Goal: Task Accomplishment & Management: Manage account settings

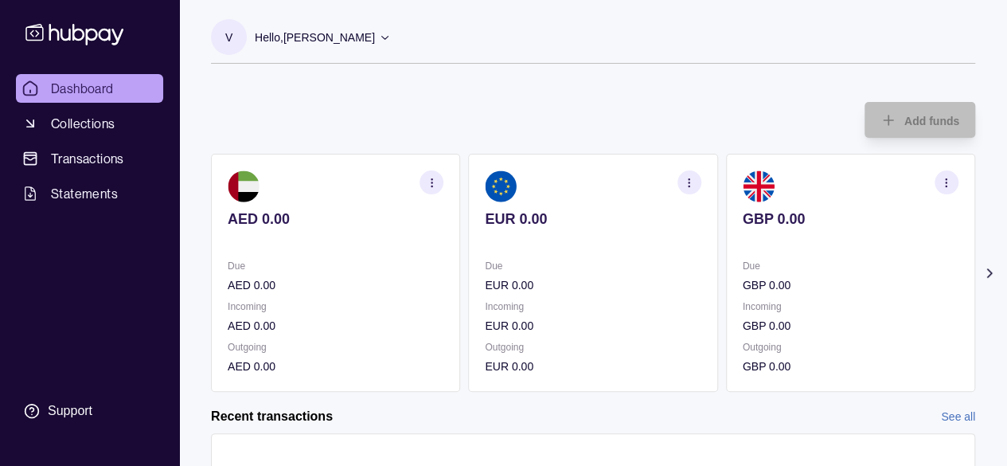
scroll to position [132, 0]
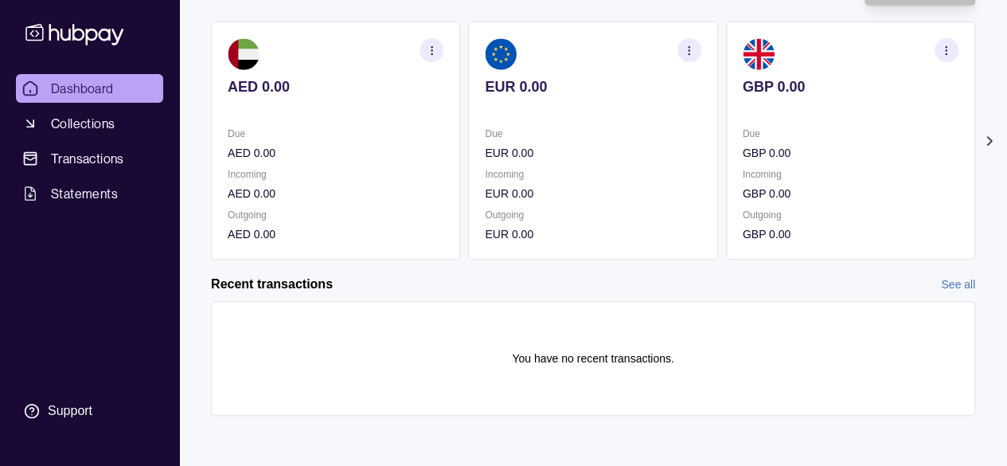
click at [989, 144] on icon at bounding box center [989, 141] width 16 height 16
click at [942, 56] on icon "button" at bounding box center [946, 51] width 12 height 12
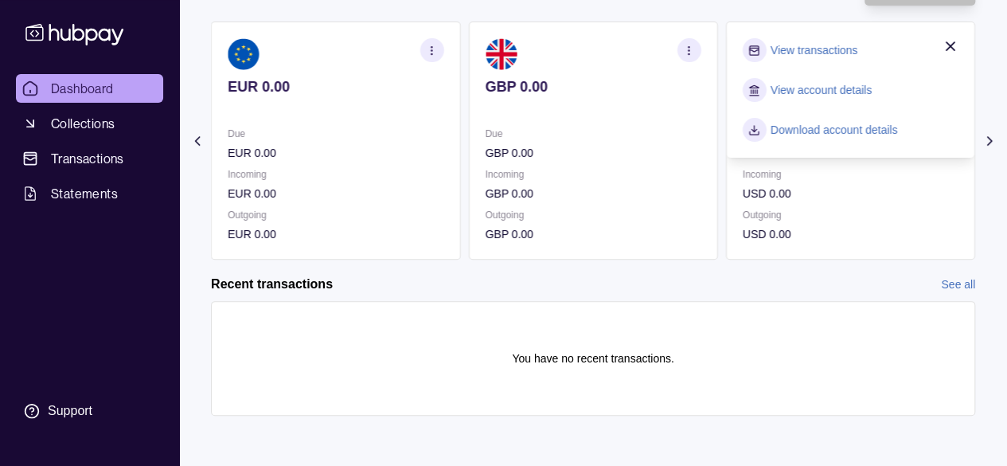
click at [857, 133] on link "Download account details" at bounding box center [834, 130] width 127 height 18
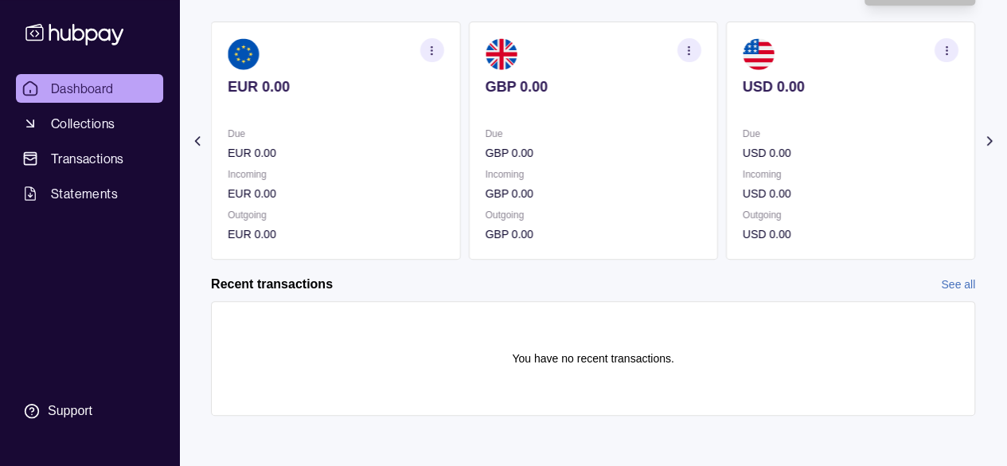
click at [687, 55] on icon "button" at bounding box center [689, 51] width 12 height 12
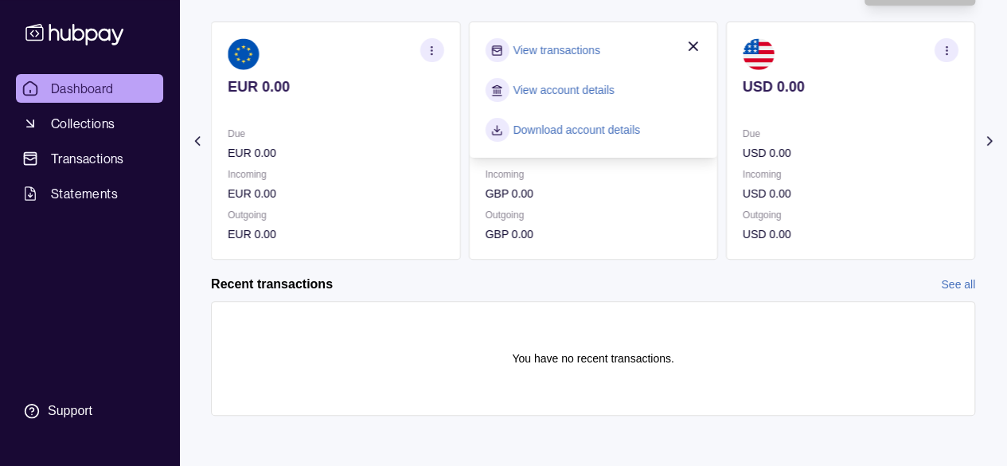
click at [629, 135] on link "Download account details" at bounding box center [576, 130] width 127 height 18
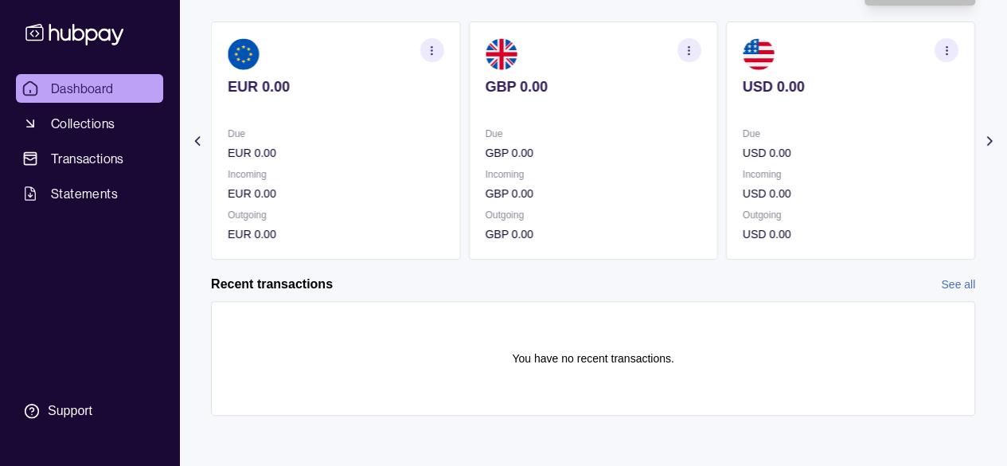
click at [435, 53] on icon "button" at bounding box center [432, 51] width 12 height 12
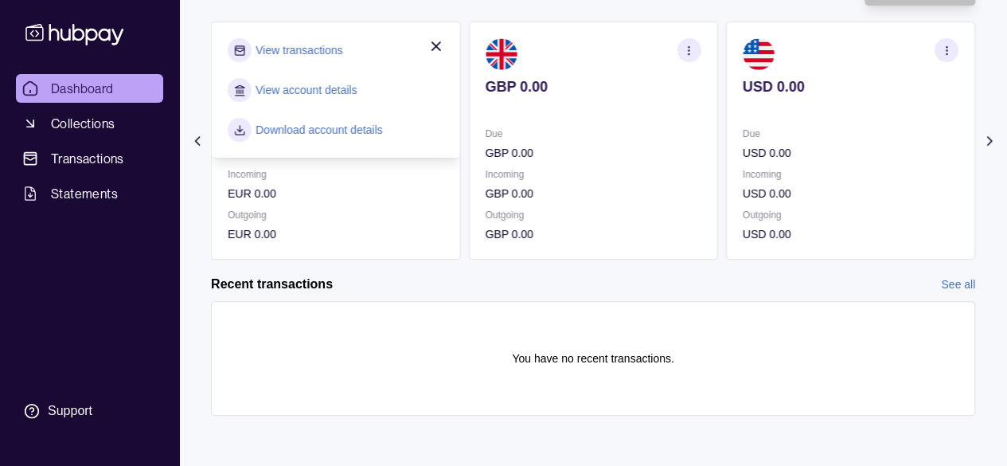
click at [390, 128] on section "Download account details" at bounding box center [336, 130] width 216 height 24
click at [371, 128] on link "Download account details" at bounding box center [319, 130] width 127 height 18
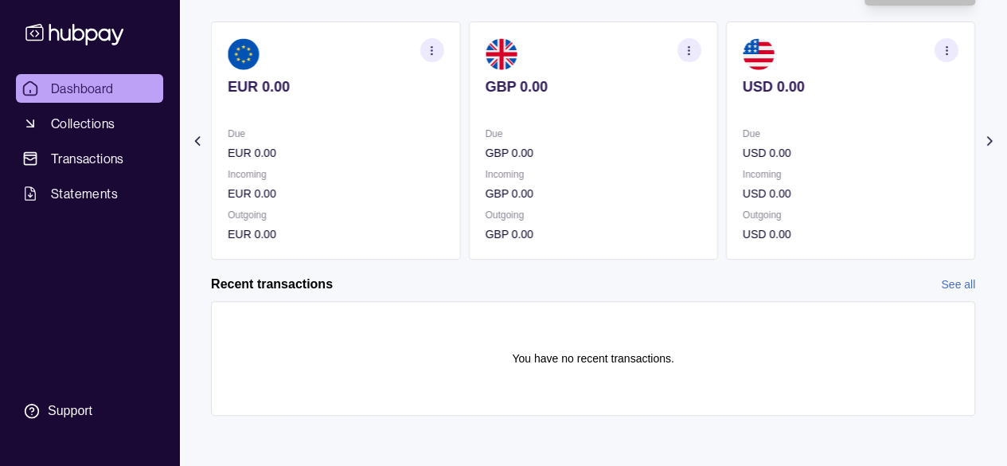
click at [201, 136] on icon at bounding box center [197, 141] width 16 height 16
click at [431, 49] on icon "button" at bounding box center [432, 51] width 12 height 12
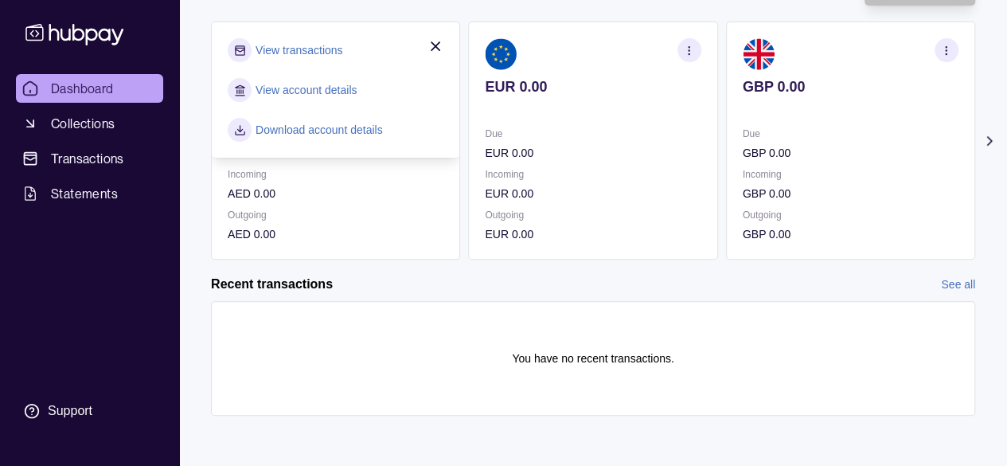
click at [363, 127] on link "Download account details" at bounding box center [319, 130] width 127 height 18
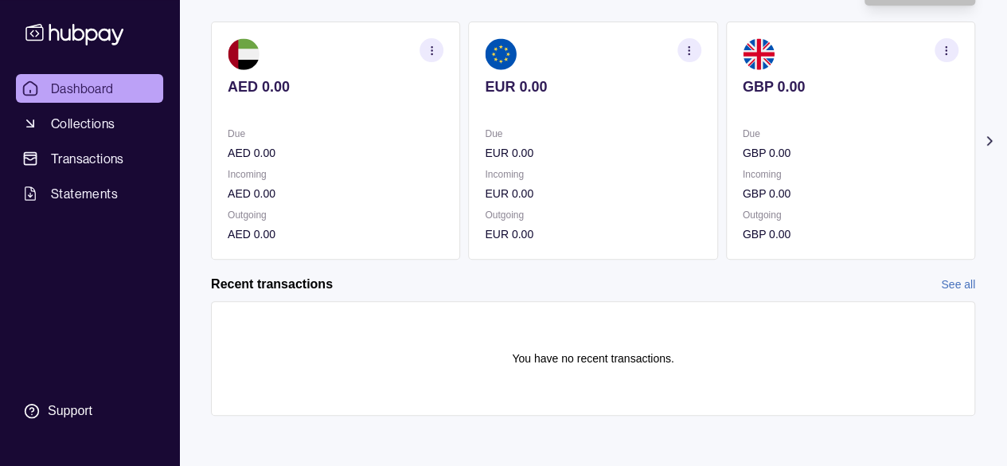
click at [995, 136] on icon at bounding box center [989, 141] width 16 height 16
click at [191, 138] on icon at bounding box center [197, 141] width 16 height 16
click at [989, 139] on icon at bounding box center [989, 141] width 4 height 8
click at [960, 286] on link "See all" at bounding box center [958, 284] width 34 height 18
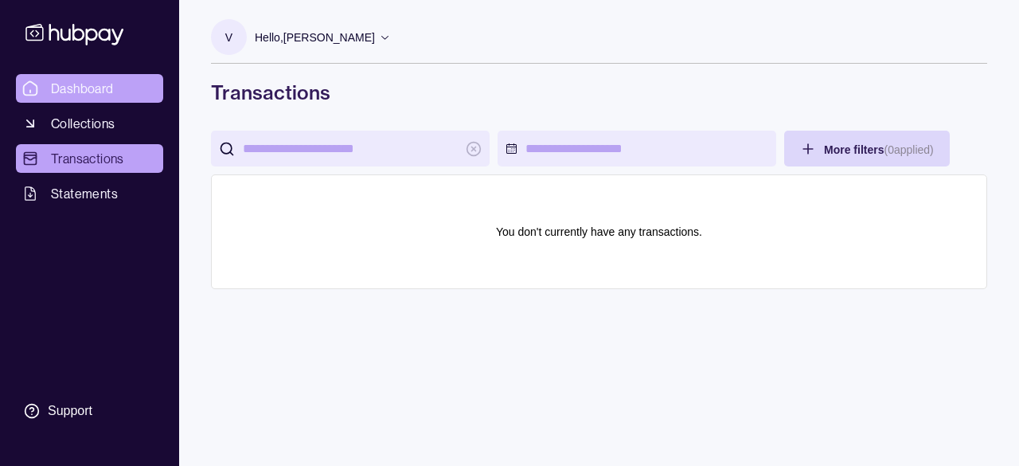
click at [92, 88] on span "Dashboard" at bounding box center [82, 88] width 63 height 19
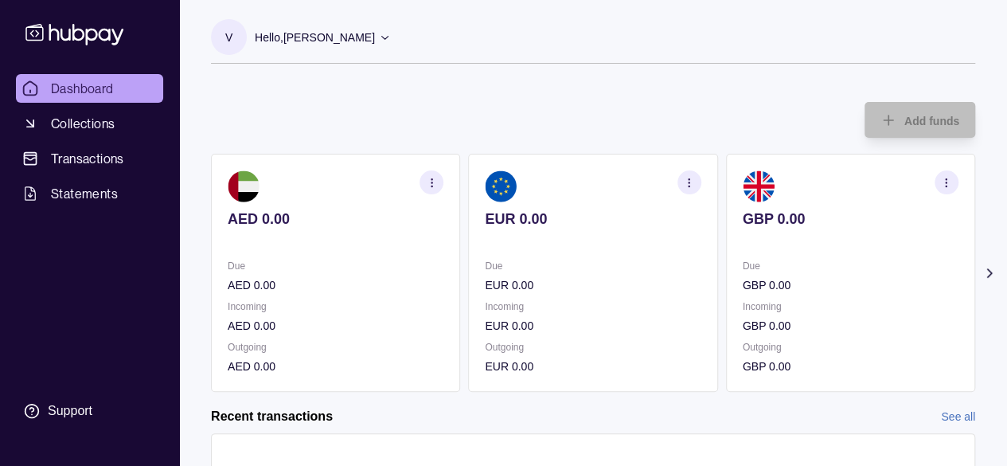
click at [946, 179] on circle "button" at bounding box center [946, 178] width 1 height 1
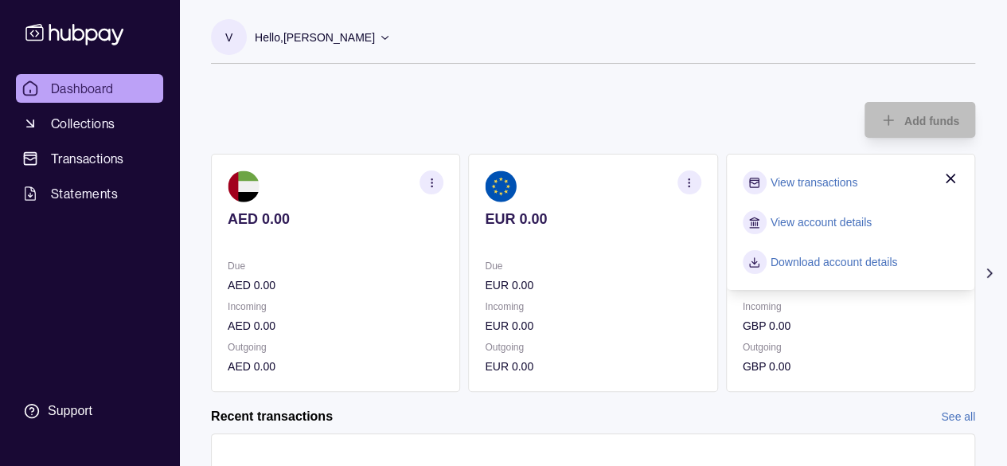
click at [821, 217] on link "View account details" at bounding box center [821, 222] width 101 height 18
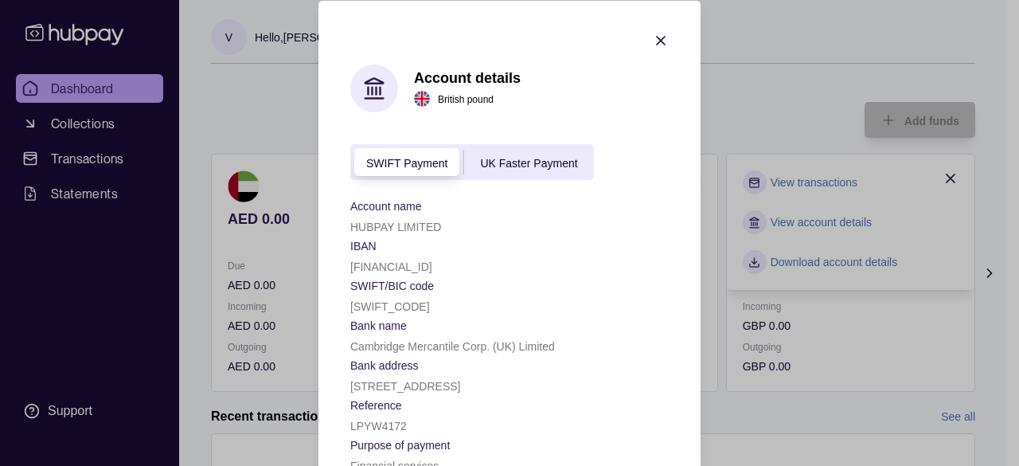
click at [536, 156] on span "UK Faster Payment" at bounding box center [528, 162] width 97 height 13
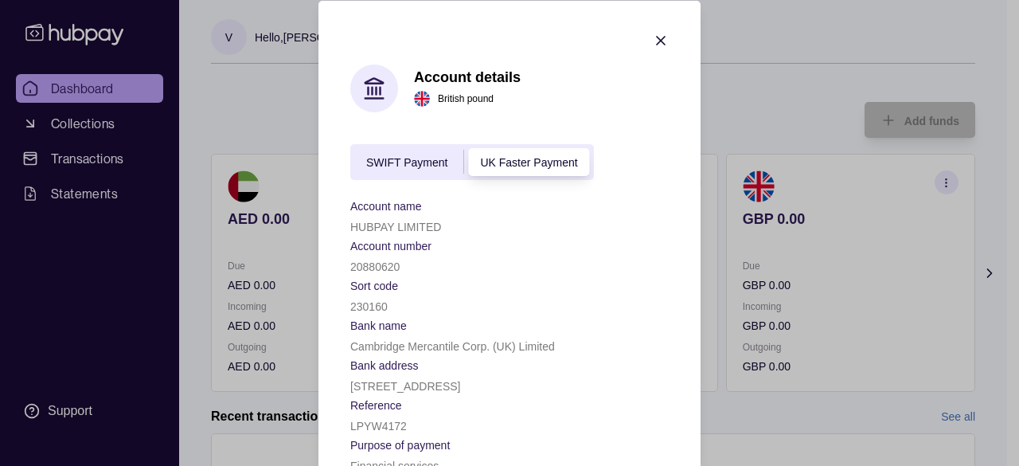
click at [428, 166] on span "SWIFT Payment" at bounding box center [406, 162] width 81 height 13
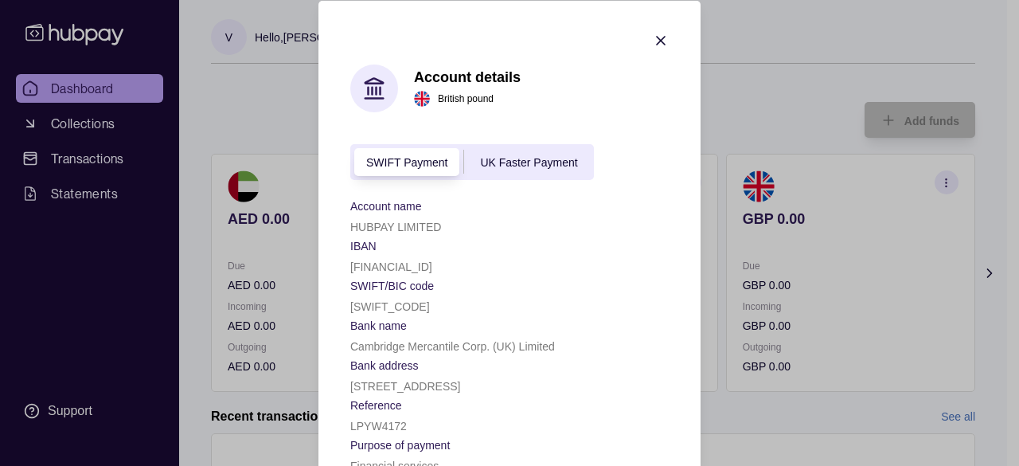
click at [503, 148] on div "SWIFT Payment UK Faster Payment" at bounding box center [472, 161] width 244 height 36
click at [501, 158] on span "UK Faster Payment" at bounding box center [528, 162] width 97 height 13
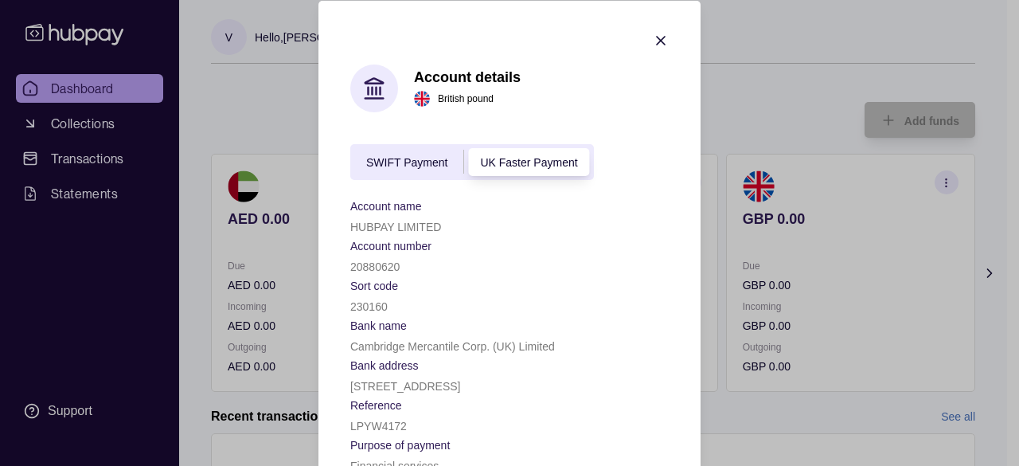
click at [393, 166] on span "SWIFT Payment" at bounding box center [406, 162] width 81 height 13
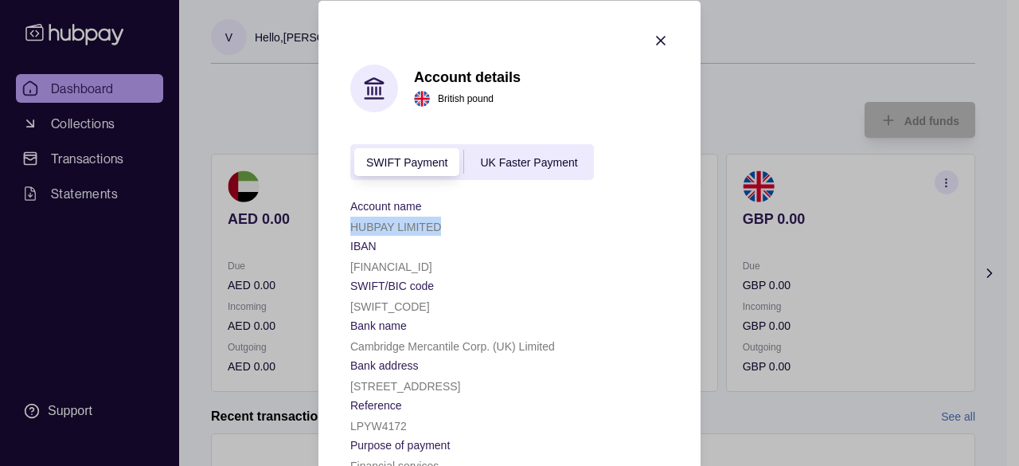
drag, startPoint x: 443, startPoint y: 231, endPoint x: 339, endPoint y: 227, distance: 104.4
click at [339, 227] on section "Account details British pound SWIFT Payment UK Faster Payment Account name HUBP…" at bounding box center [509, 252] width 382 height 505
click at [543, 161] on span "UK Faster Payment" at bounding box center [528, 162] width 97 height 13
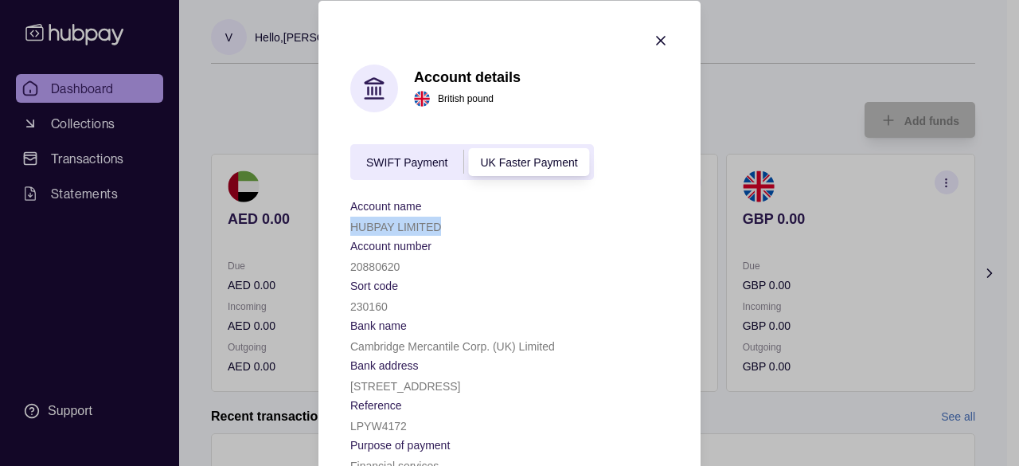
scroll to position [97, 0]
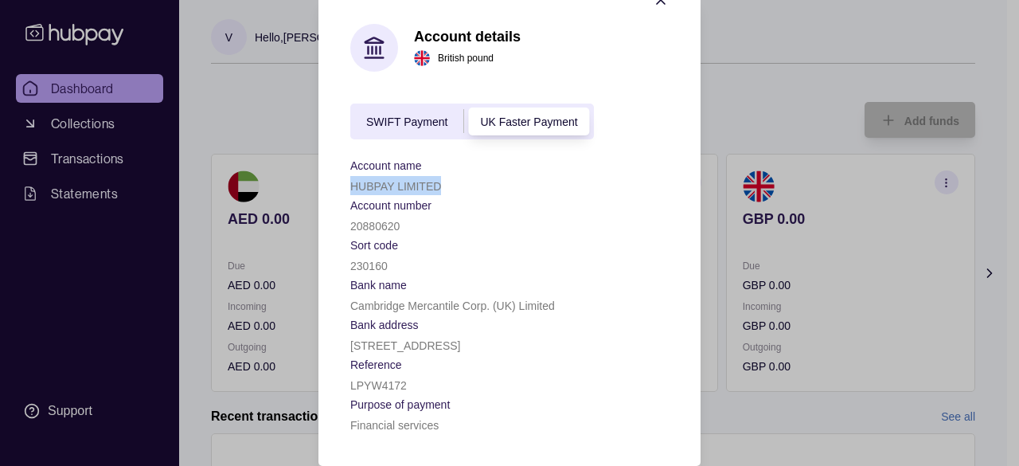
click at [409, 116] on span "SWIFT Payment" at bounding box center [406, 122] width 81 height 13
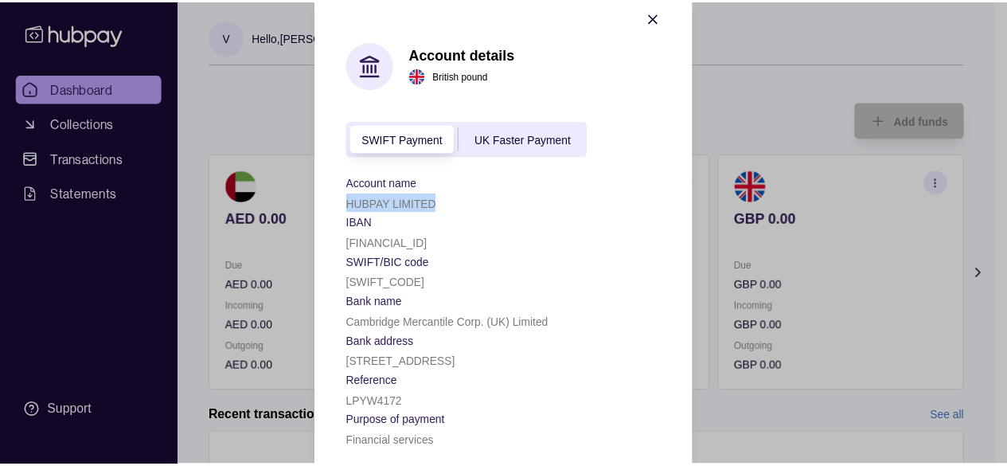
scroll to position [0, 0]
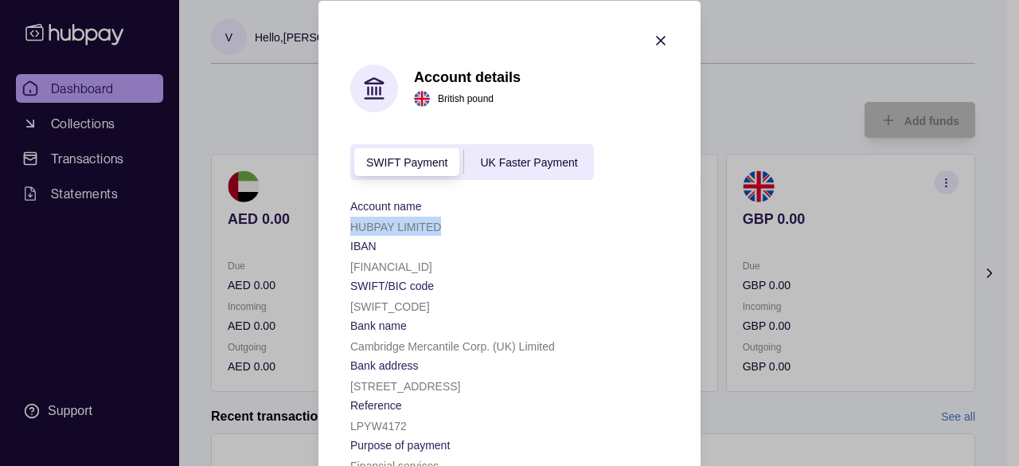
click at [658, 36] on icon "button" at bounding box center [661, 40] width 8 height 8
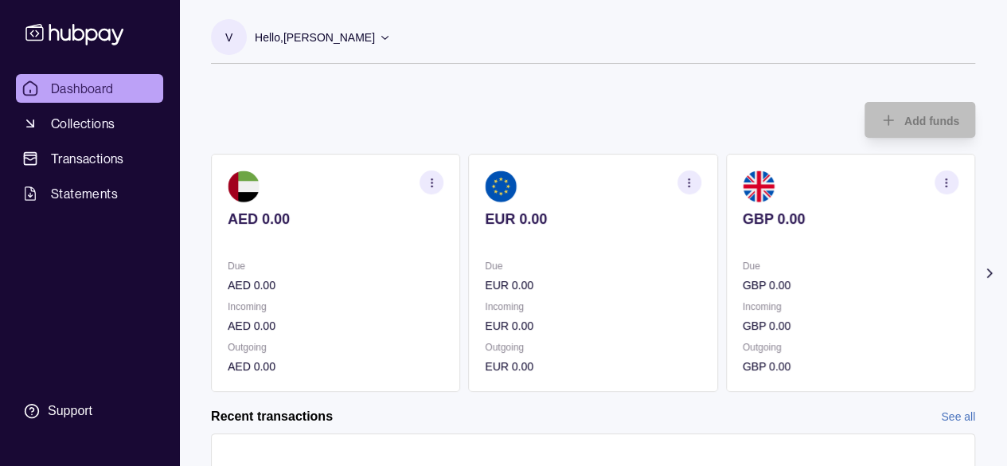
click at [422, 180] on section "button" at bounding box center [431, 182] width 24 height 24
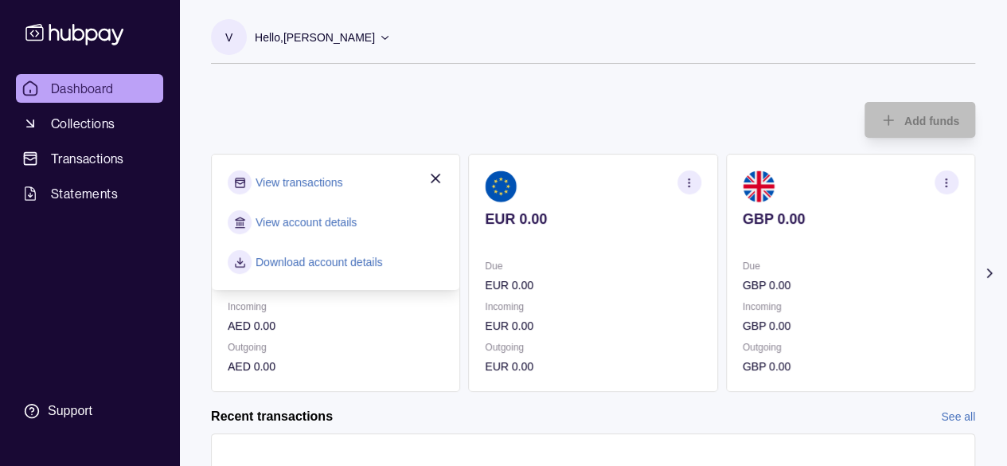
click at [363, 88] on div "Add funds AED 0.00 Due AED 0.00 Incoming AED 0.00 Outgoing AED 0.00 View transa…" at bounding box center [593, 239] width 764 height 306
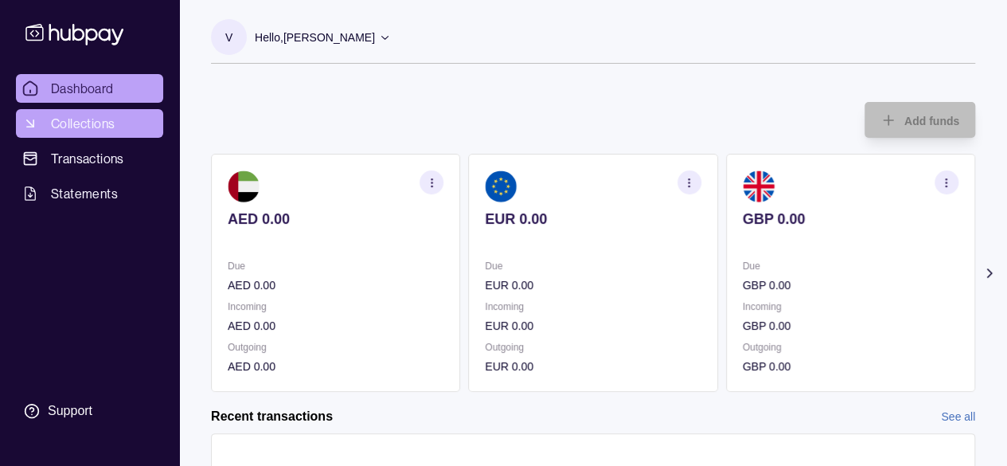
click at [101, 113] on link "Collections" at bounding box center [89, 123] width 147 height 29
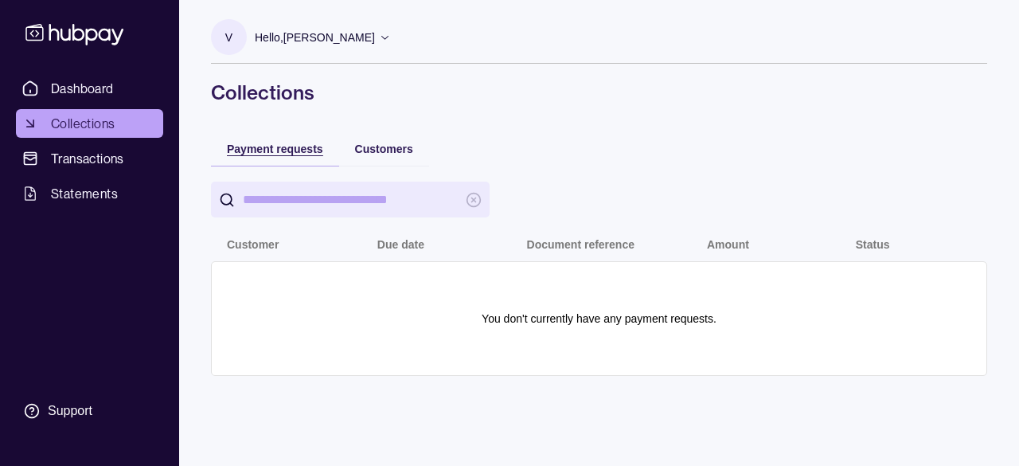
click at [276, 149] on span "Payment requests" at bounding box center [275, 148] width 96 height 13
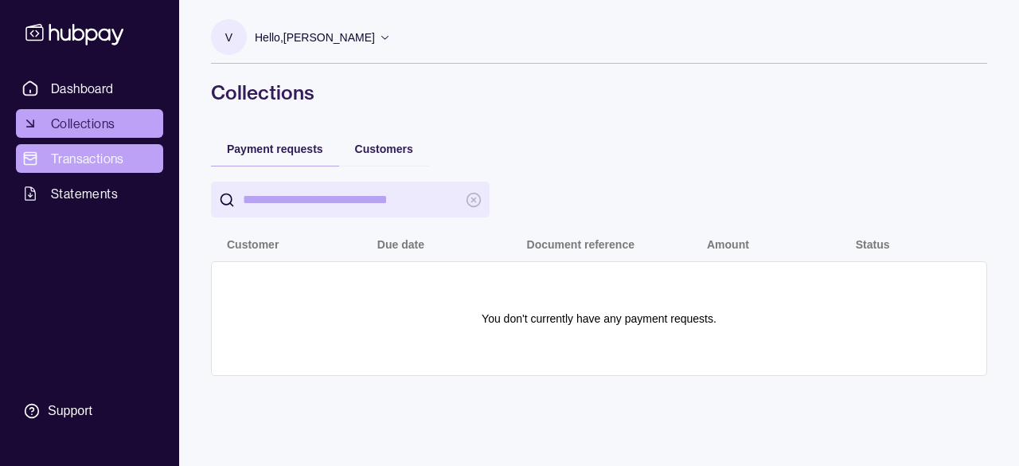
click at [81, 162] on span "Transactions" at bounding box center [87, 158] width 73 height 19
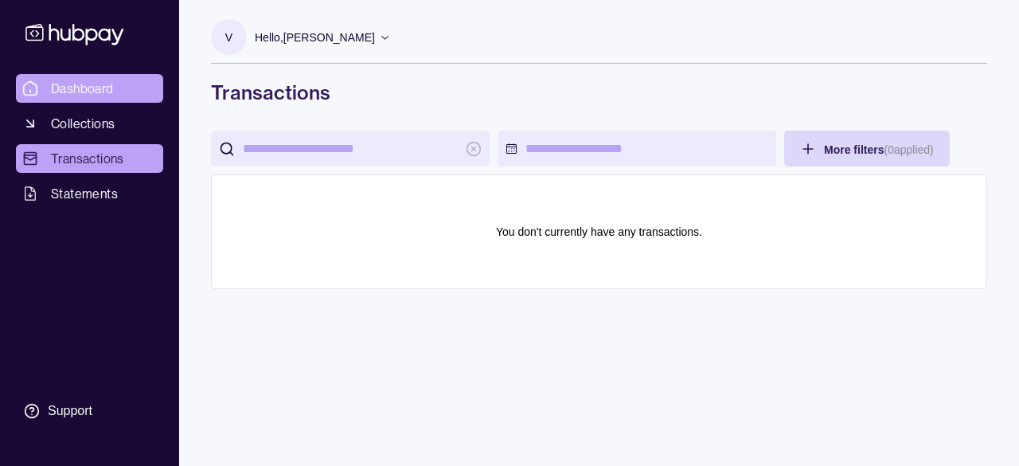
click at [94, 80] on span "Dashboard" at bounding box center [82, 88] width 63 height 19
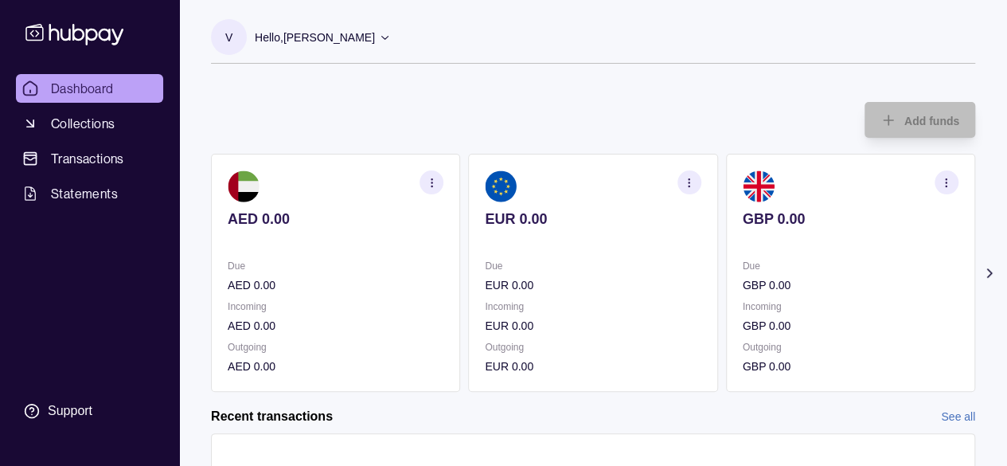
scroll to position [132, 0]
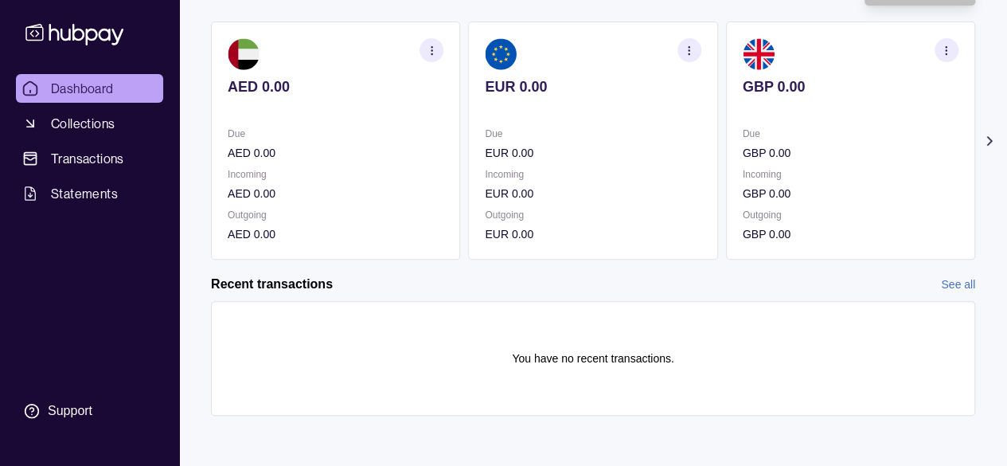
click at [963, 279] on link "See all" at bounding box center [958, 284] width 34 height 18
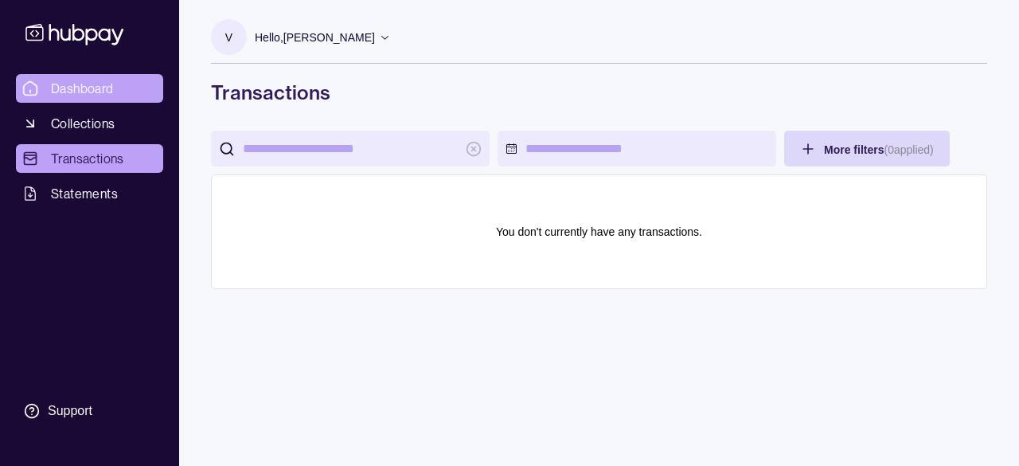
click at [97, 87] on span "Dashboard" at bounding box center [82, 88] width 63 height 19
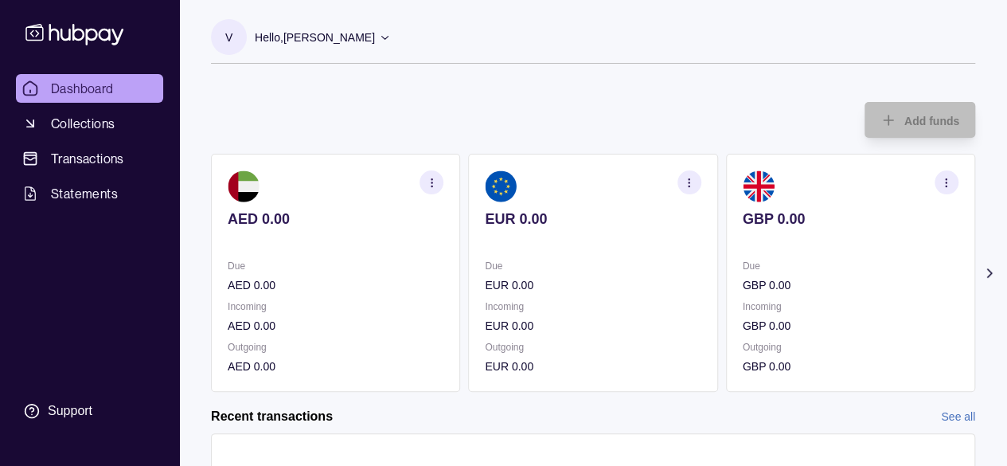
click at [381, 37] on icon at bounding box center [384, 38] width 7 height 4
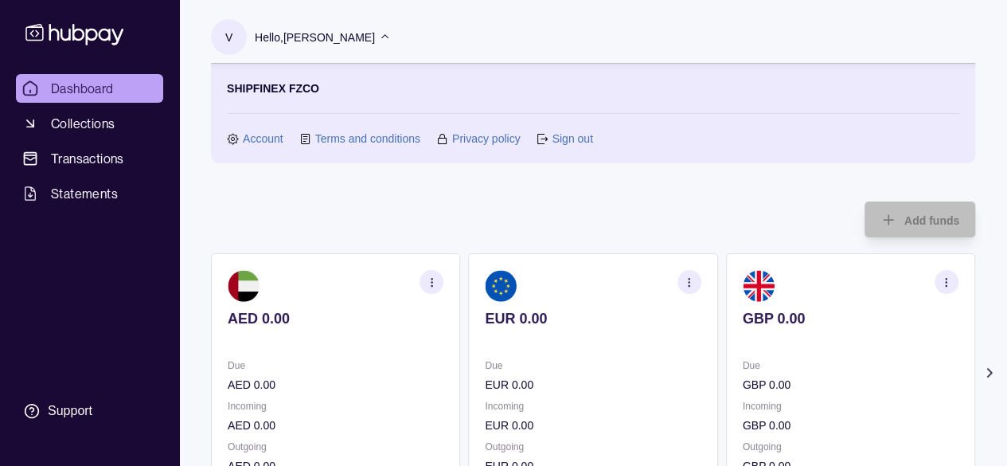
click at [255, 136] on link "Account" at bounding box center [263, 139] width 41 height 18
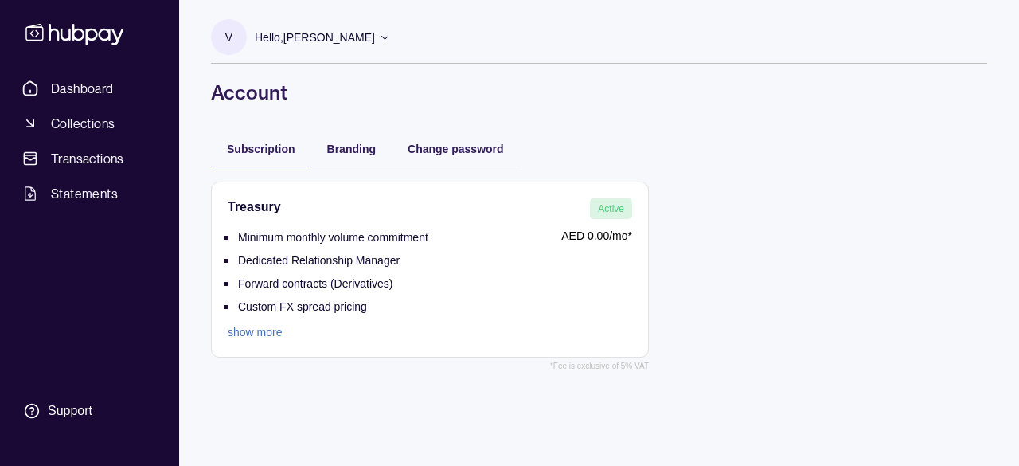
click at [353, 136] on div "Branding" at bounding box center [351, 148] width 80 height 35
click at [350, 150] on span "Branding" at bounding box center [351, 148] width 49 height 13
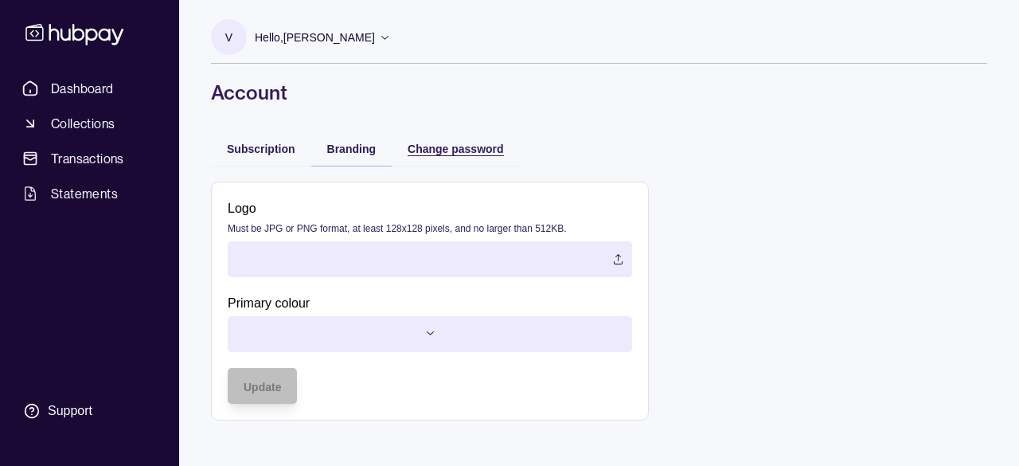
click at [460, 154] on span "Change password" at bounding box center [456, 148] width 96 height 13
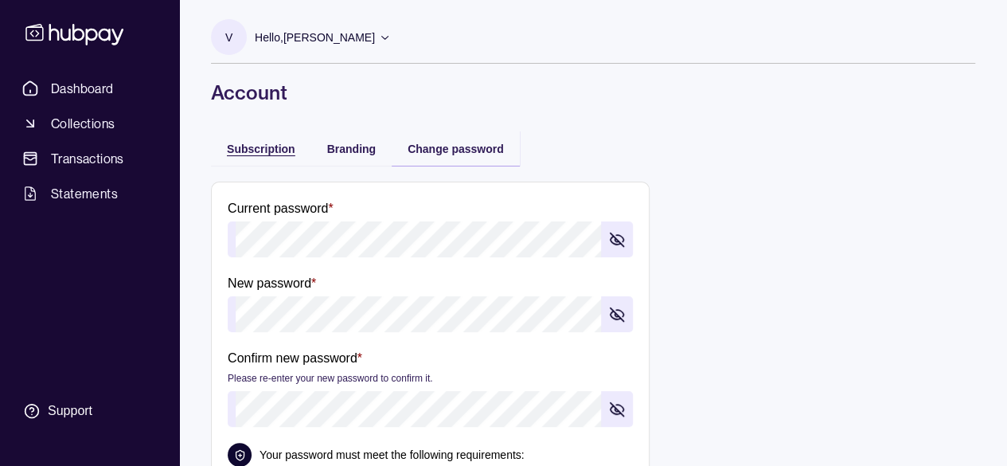
click at [250, 149] on span "Subscription" at bounding box center [261, 148] width 68 height 13
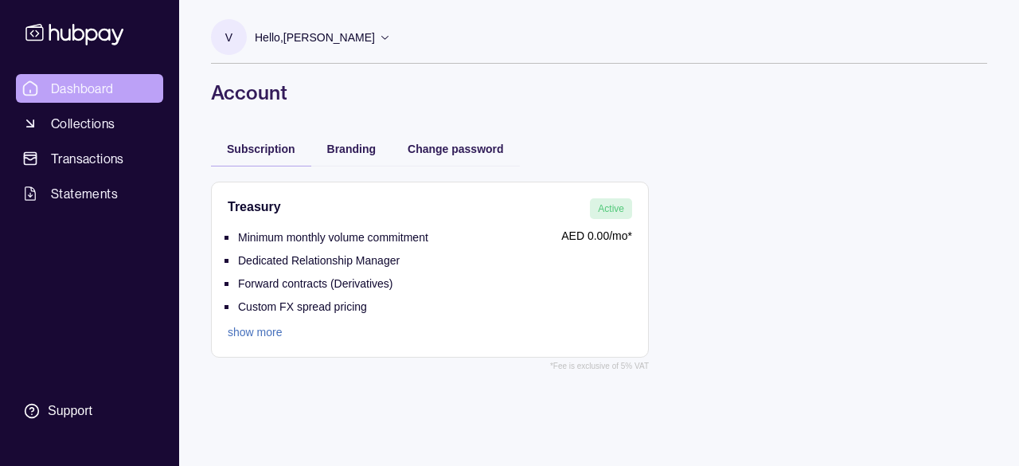
click at [115, 96] on link "Dashboard" at bounding box center [89, 88] width 147 height 29
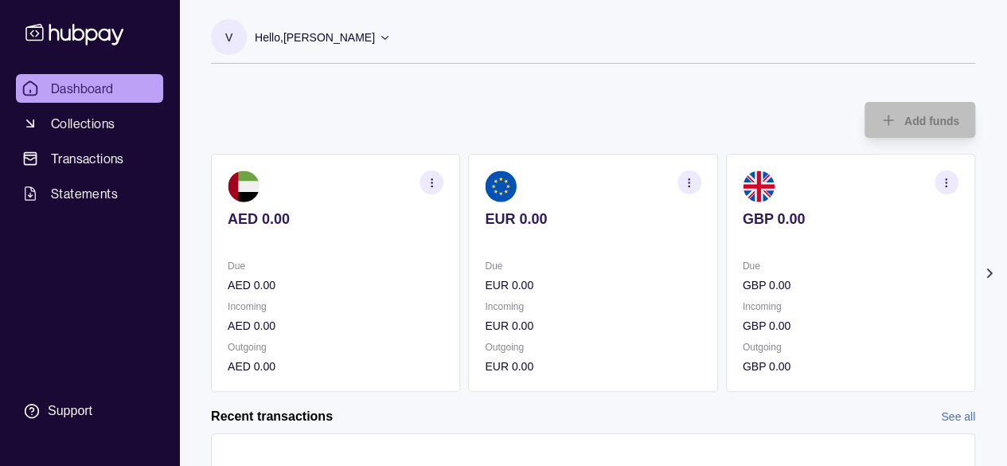
scroll to position [132, 0]
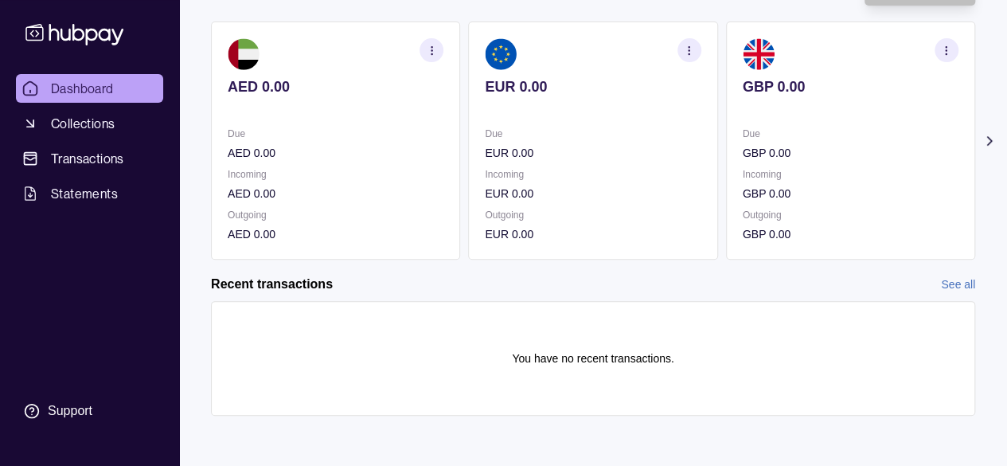
click at [971, 281] on link "See all" at bounding box center [958, 284] width 34 height 18
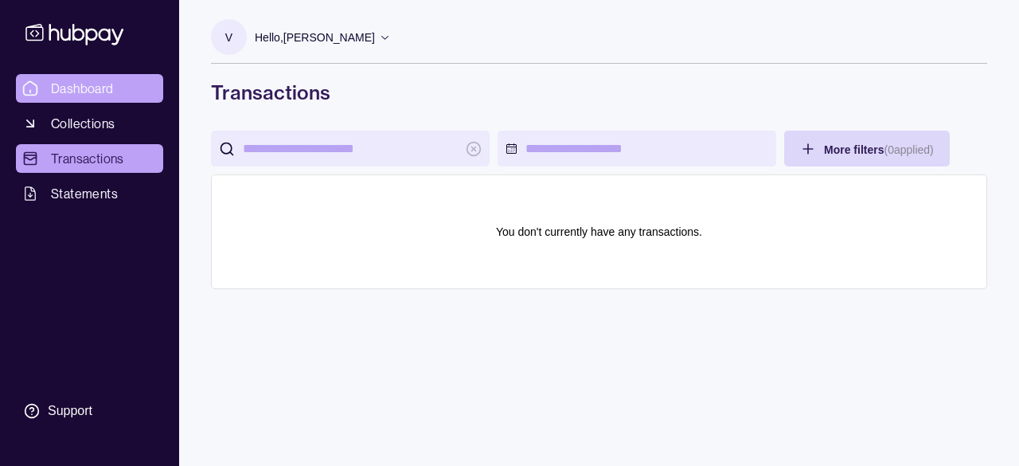
click at [82, 99] on link "Dashboard" at bounding box center [89, 88] width 147 height 29
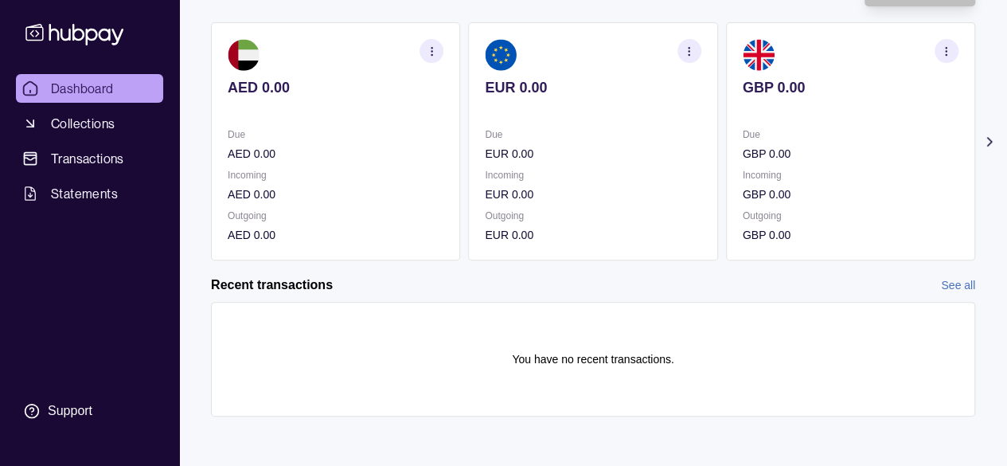
scroll to position [132, 0]
click at [949, 280] on link "See all" at bounding box center [958, 284] width 34 height 18
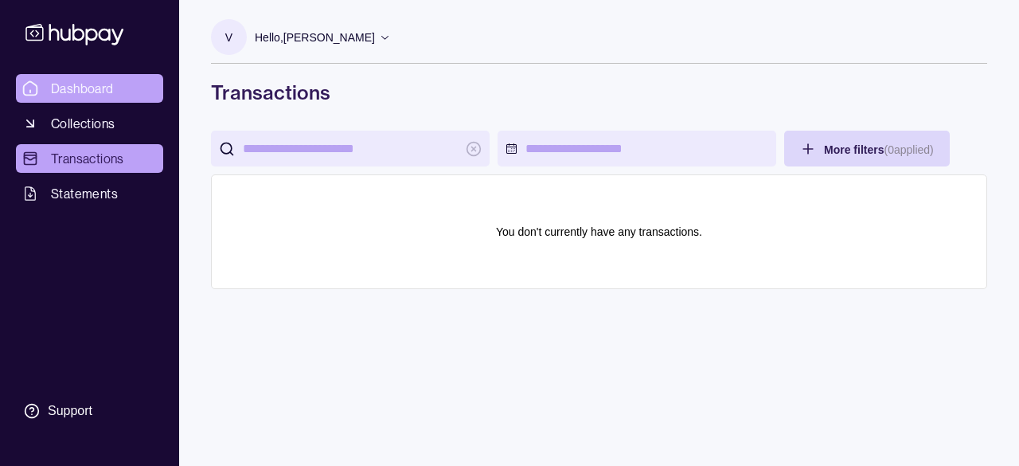
click at [92, 88] on span "Dashboard" at bounding box center [82, 88] width 63 height 19
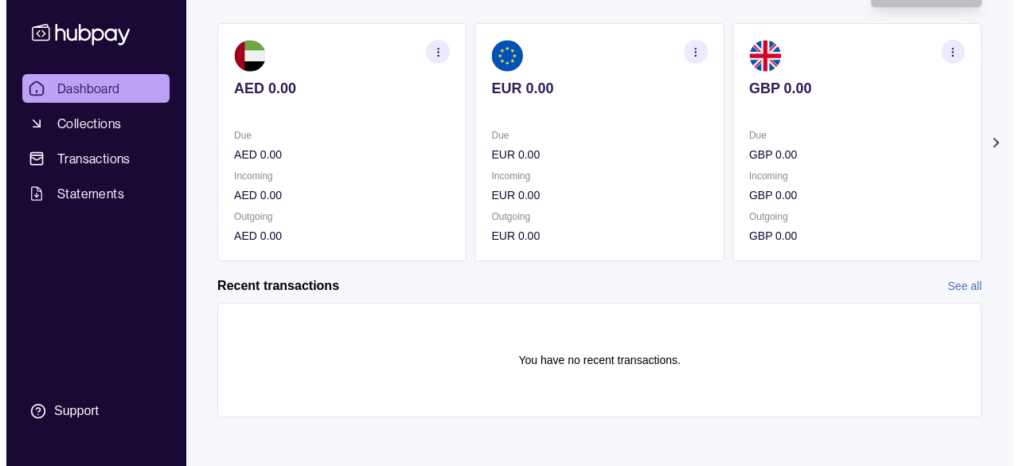
scroll to position [132, 0]
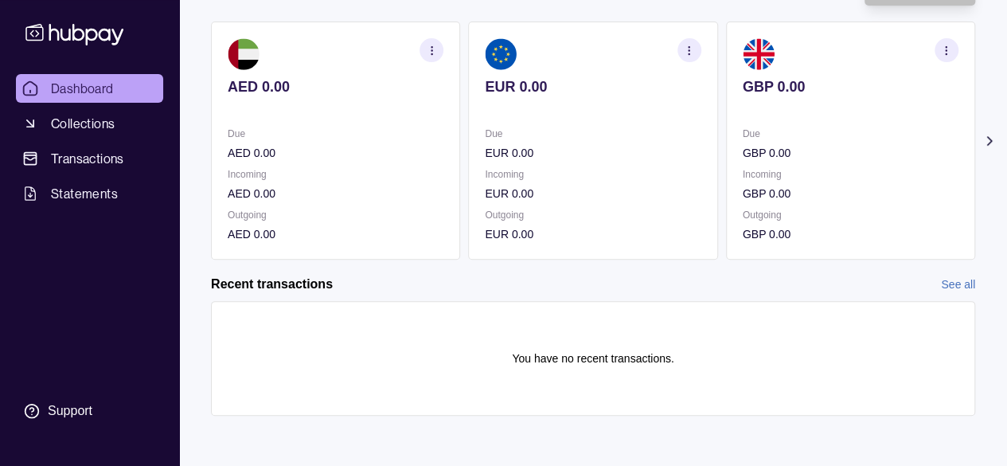
click at [434, 42] on section "button" at bounding box center [431, 50] width 24 height 24
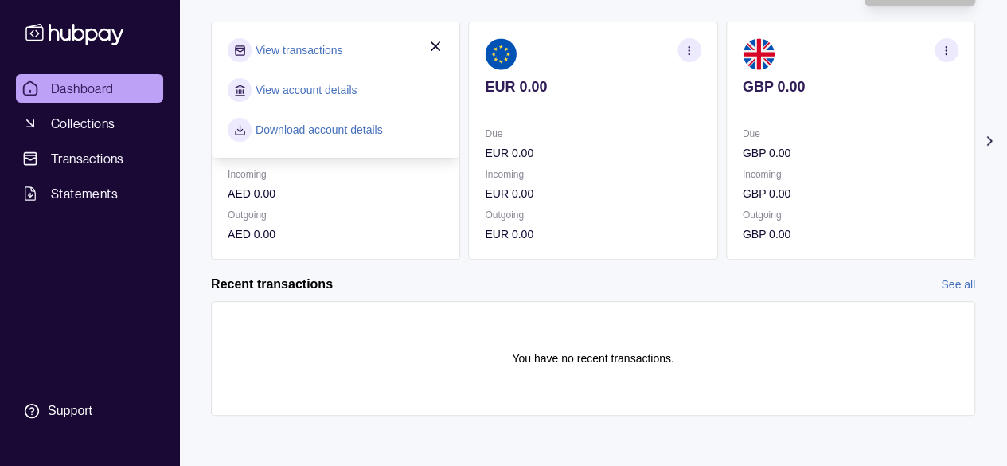
click at [326, 94] on link "View account details" at bounding box center [306, 90] width 101 height 18
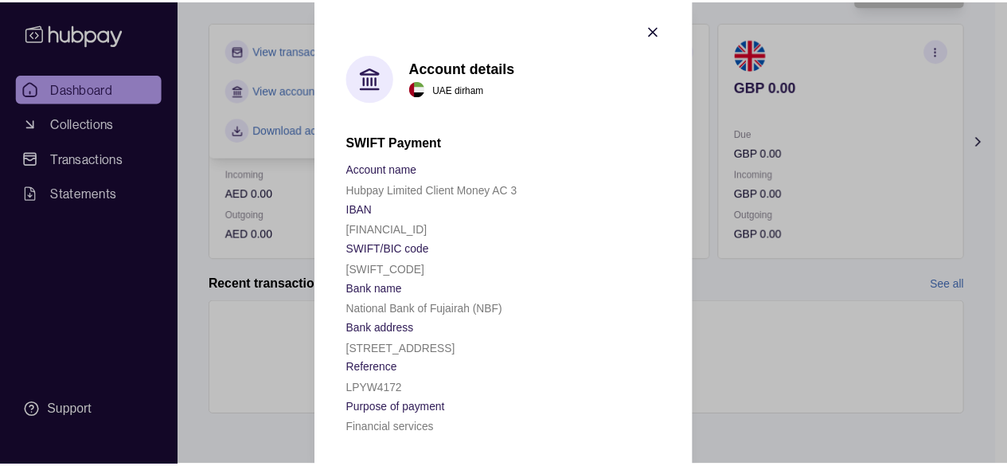
scroll to position [13, 0]
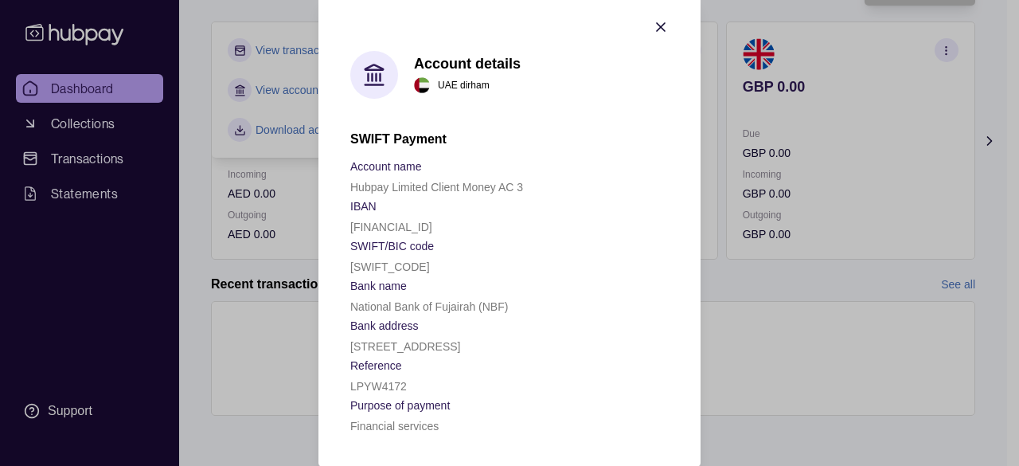
drag, startPoint x: 343, startPoint y: 227, endPoint x: 525, endPoint y: 235, distance: 181.7
click at [525, 235] on section "Account details UAE dirham SWIFT Payment Account name Hubpay Limited Client Mon…" at bounding box center [509, 226] width 382 height 479
click at [657, 28] on icon "button" at bounding box center [661, 27] width 8 height 8
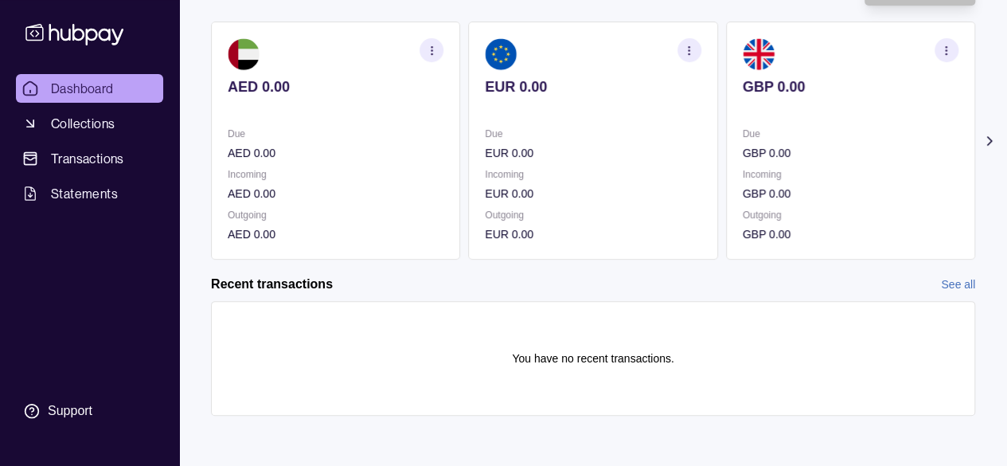
click at [685, 51] on icon "button" at bounding box center [689, 51] width 12 height 12
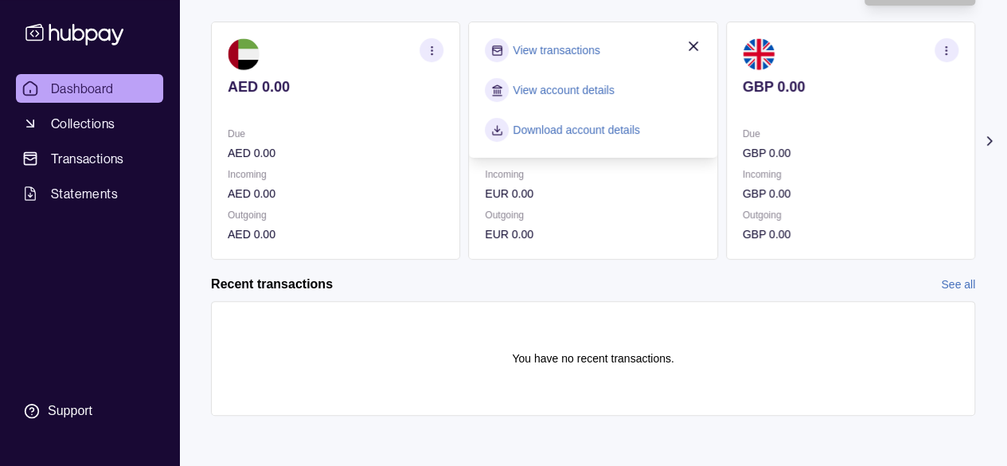
click at [568, 51] on link "View transactions" at bounding box center [556, 50] width 87 height 18
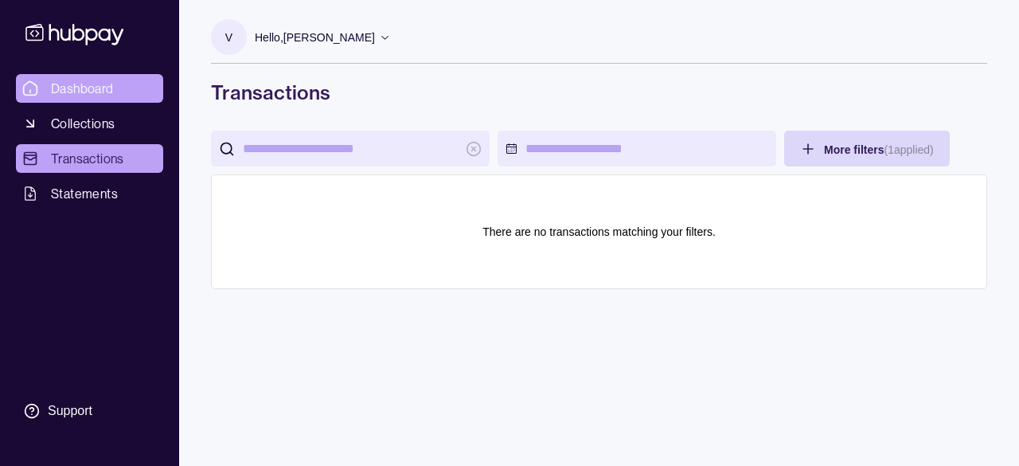
drag, startPoint x: 76, startPoint y: 88, endPoint x: 94, endPoint y: 98, distance: 19.9
click at [76, 88] on span "Dashboard" at bounding box center [82, 88] width 63 height 19
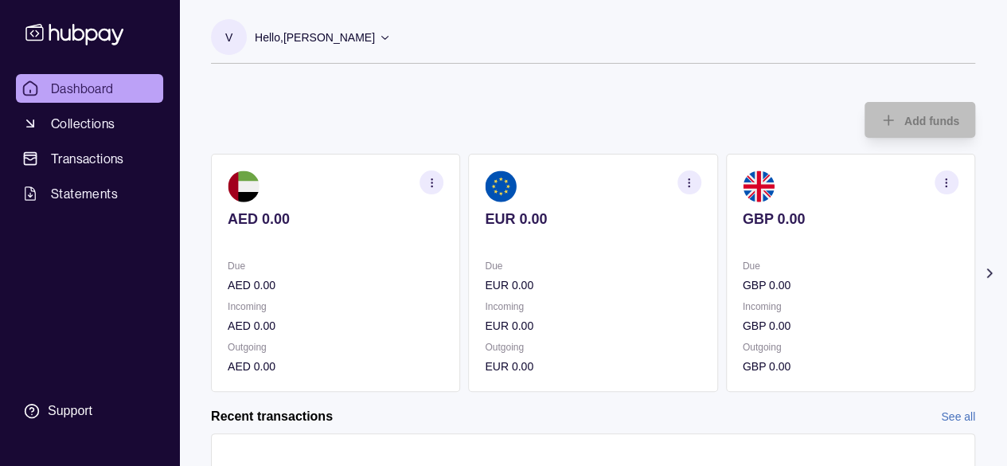
click at [433, 183] on icon "button" at bounding box center [432, 183] width 12 height 12
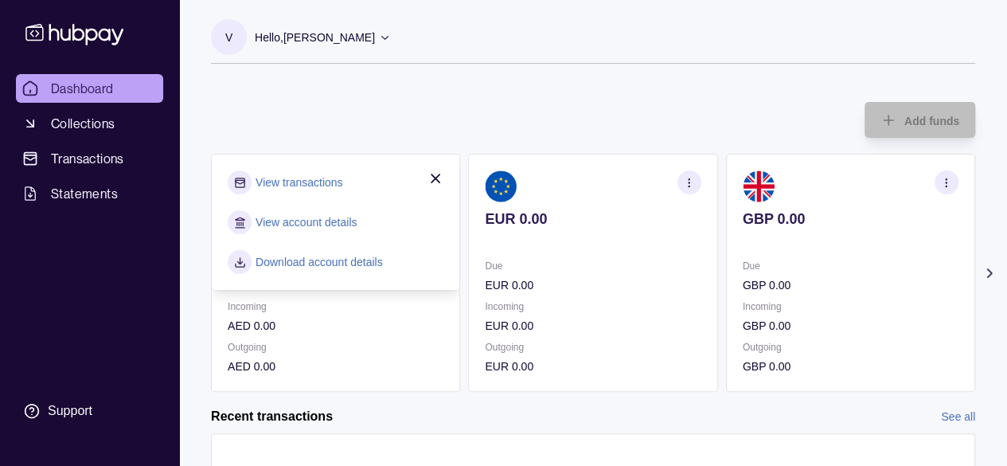
click at [305, 220] on link "View account details" at bounding box center [306, 222] width 101 height 18
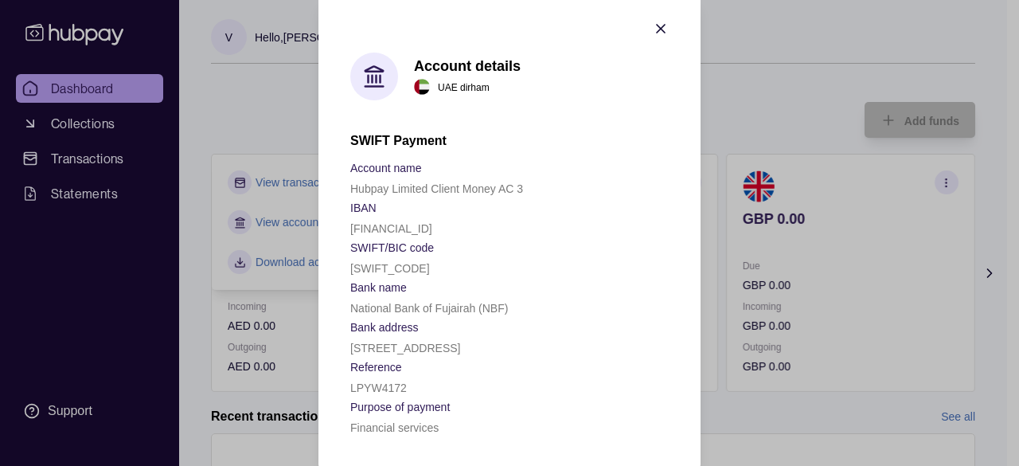
scroll to position [13, 0]
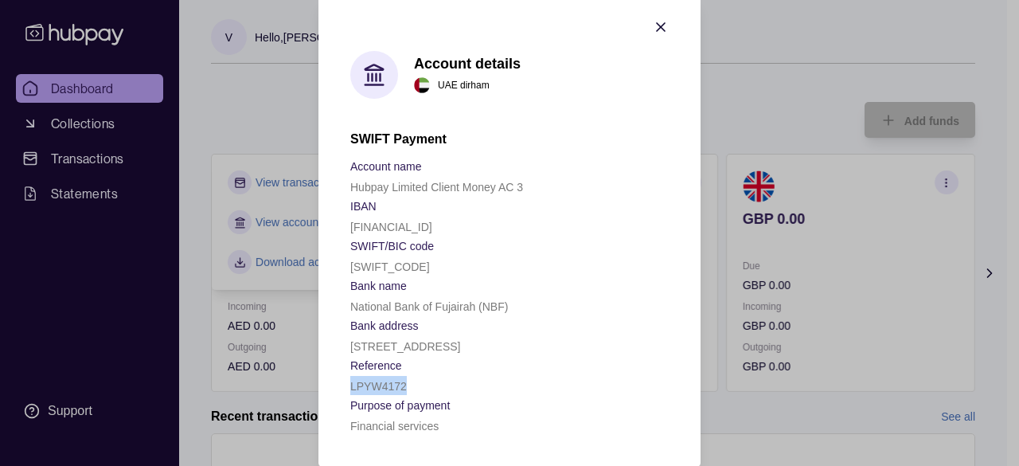
drag, startPoint x: 408, startPoint y: 384, endPoint x: 332, endPoint y: 388, distance: 75.7
click at [332, 388] on section "Account details UAE dirham SWIFT Payment Account name Hubpay Limited Client Mon…" at bounding box center [509, 226] width 382 height 479
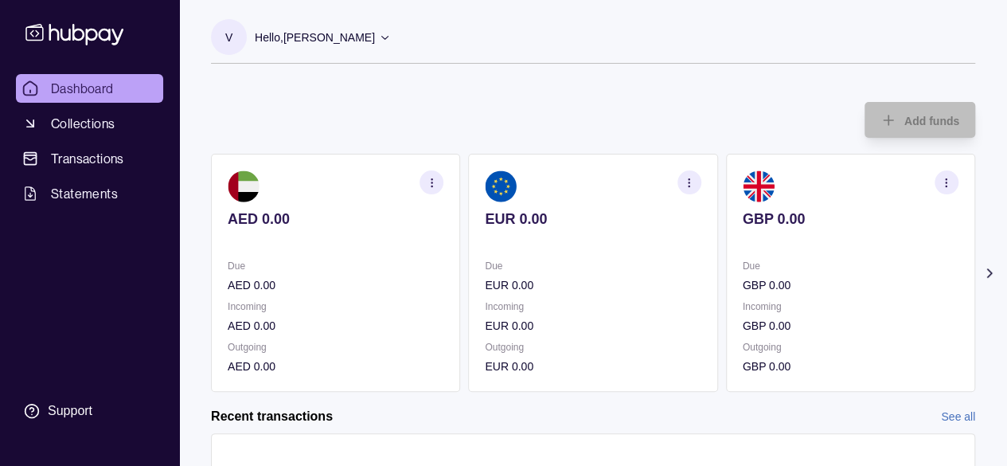
click at [687, 178] on icon "button" at bounding box center [689, 183] width 12 height 12
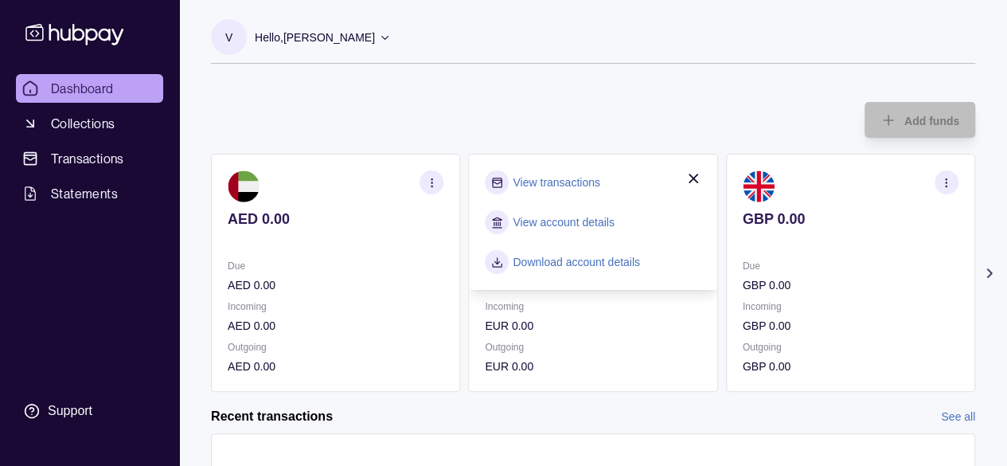
click at [557, 220] on link "View account details" at bounding box center [563, 222] width 101 height 18
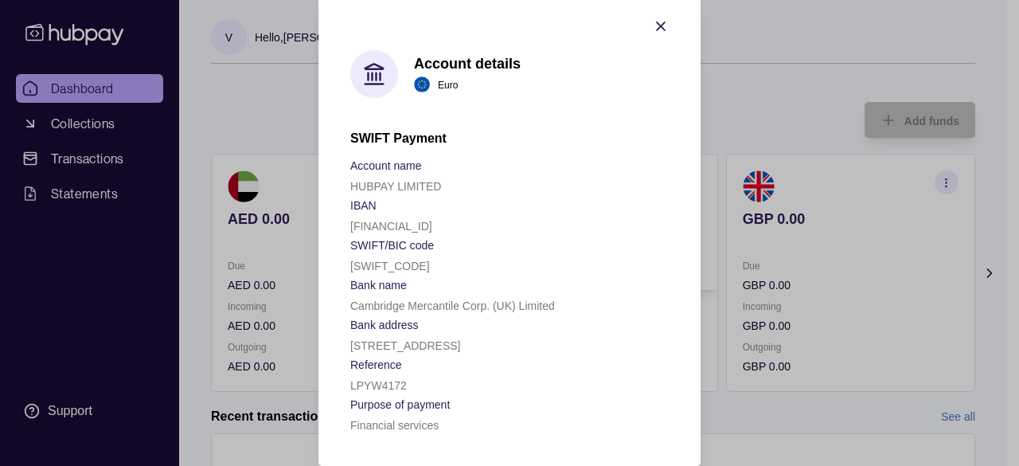
scroll to position [0, 0]
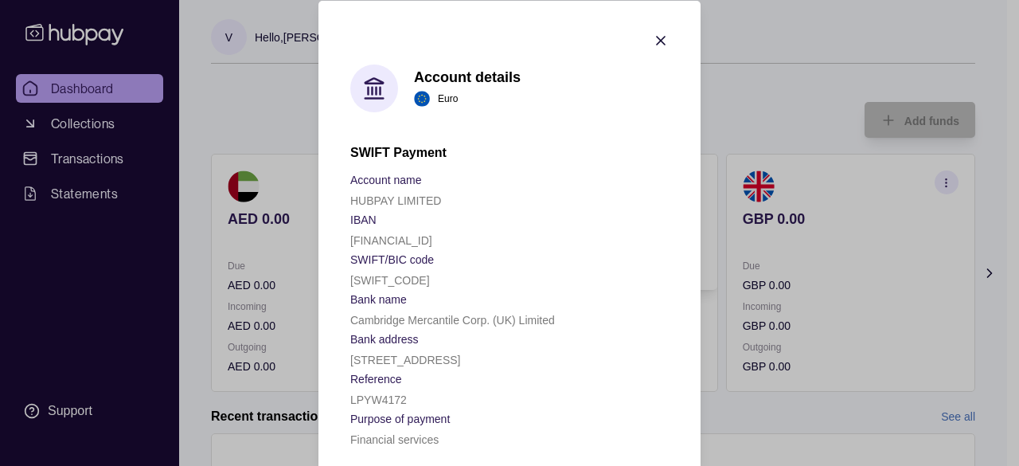
click at [659, 39] on icon "button" at bounding box center [661, 40] width 16 height 16
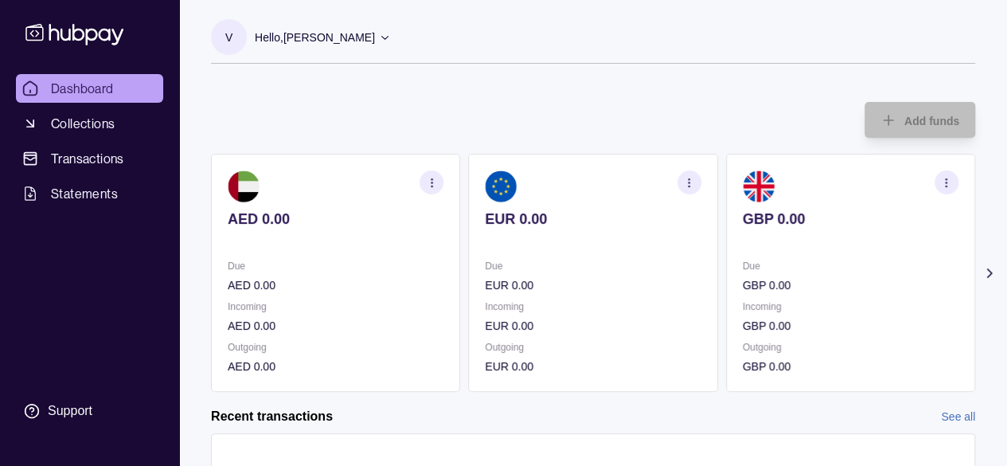
click at [946, 185] on circle "button" at bounding box center [946, 185] width 1 height 1
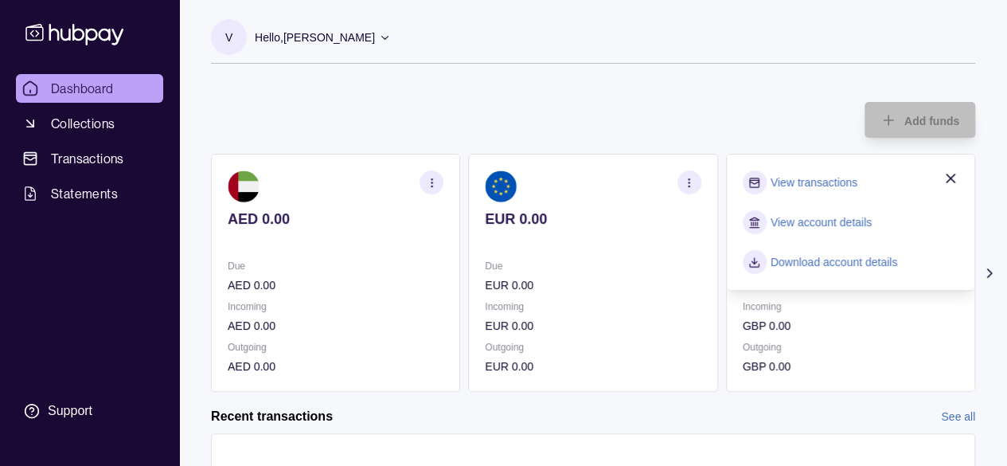
click at [820, 220] on link "View account details" at bounding box center [821, 222] width 101 height 18
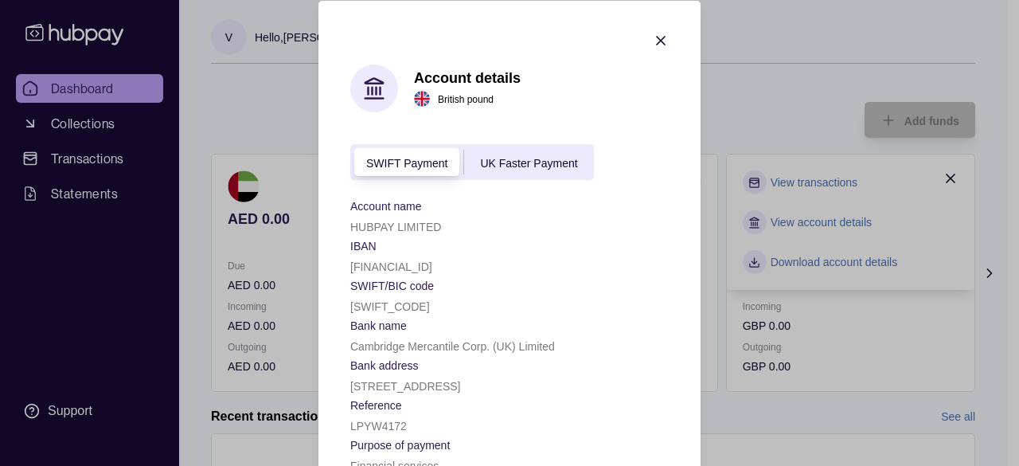
click at [517, 165] on span "UK Faster Payment" at bounding box center [528, 162] width 97 height 13
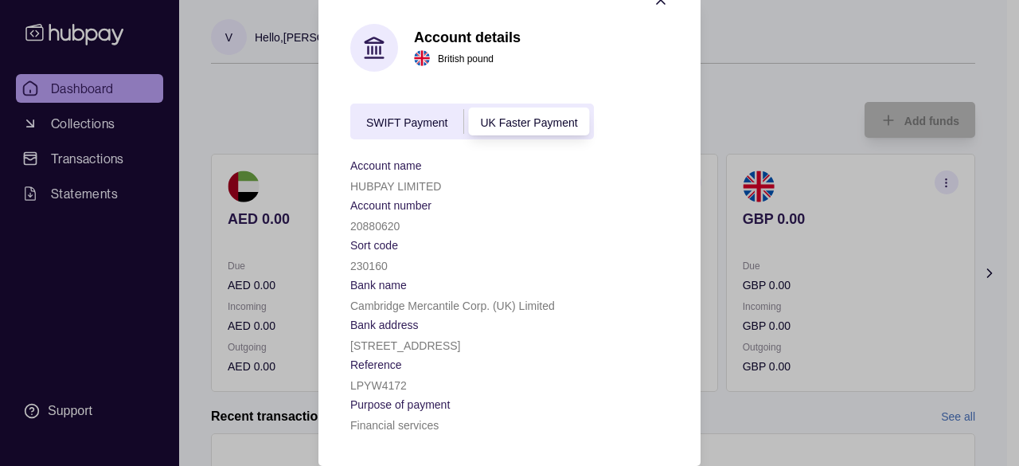
scroll to position [97, 0]
click at [410, 116] on span "SWIFT Payment" at bounding box center [406, 122] width 81 height 13
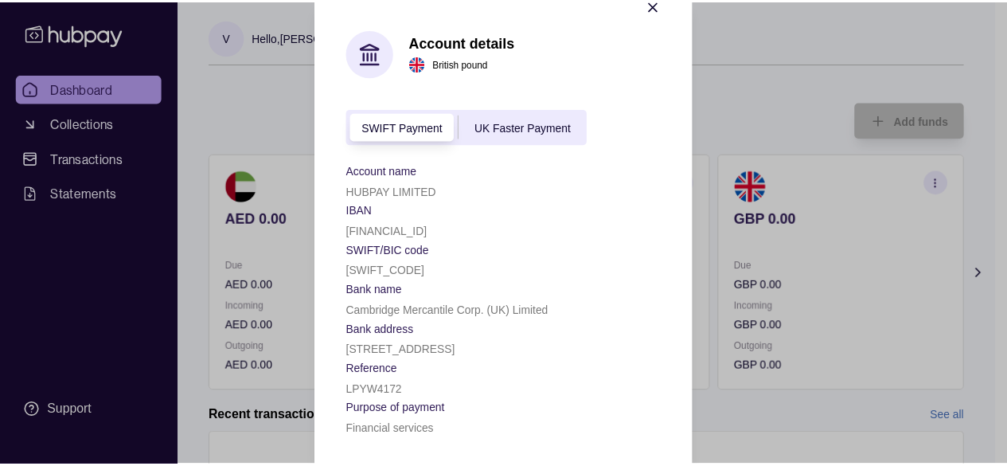
scroll to position [0, 0]
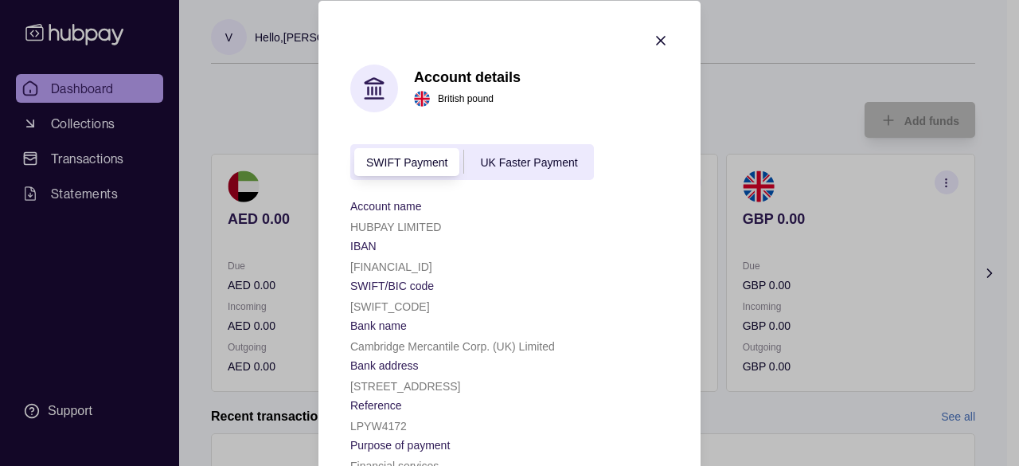
click at [657, 41] on icon "button" at bounding box center [661, 40] width 16 height 16
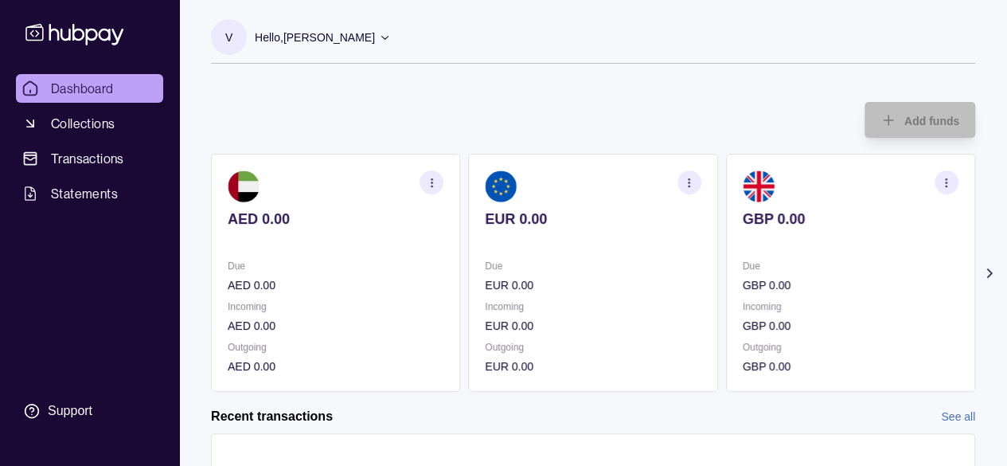
click at [438, 174] on section "button" at bounding box center [431, 182] width 24 height 24
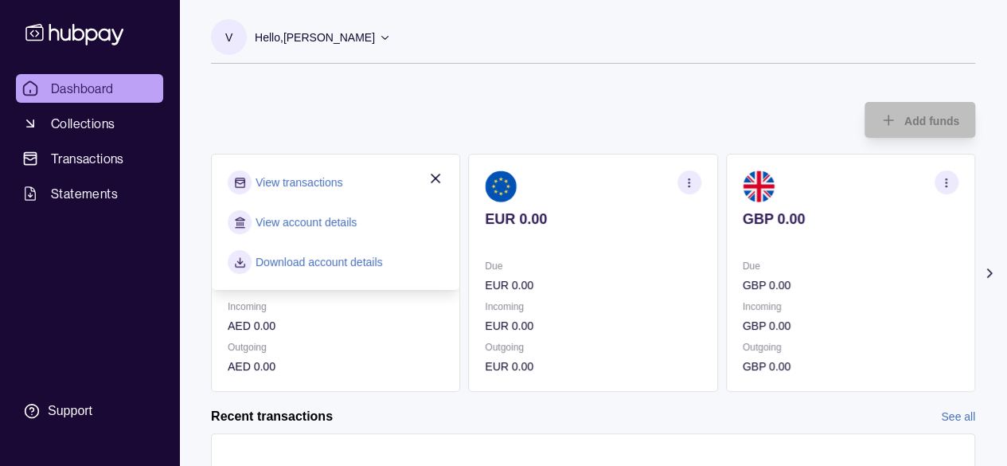
click at [272, 174] on link "View transactions" at bounding box center [299, 183] width 87 height 18
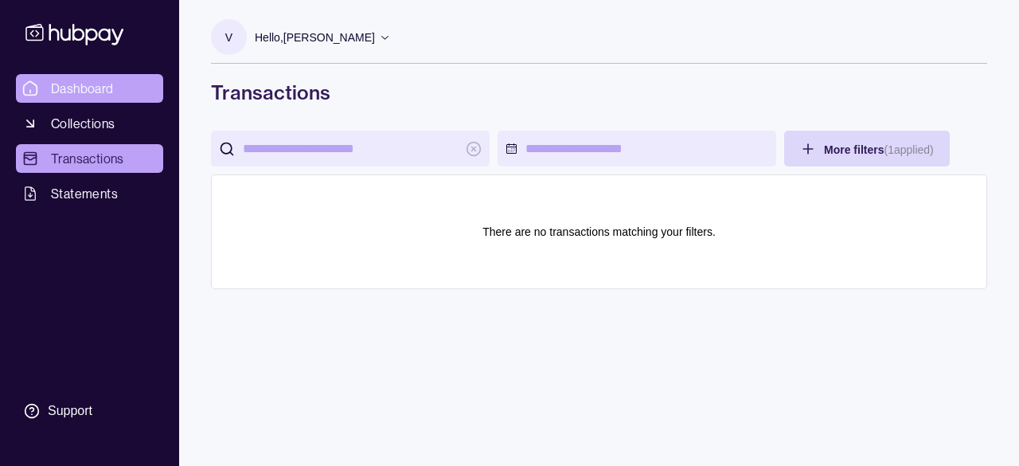
click at [81, 85] on span "Dashboard" at bounding box center [82, 88] width 63 height 19
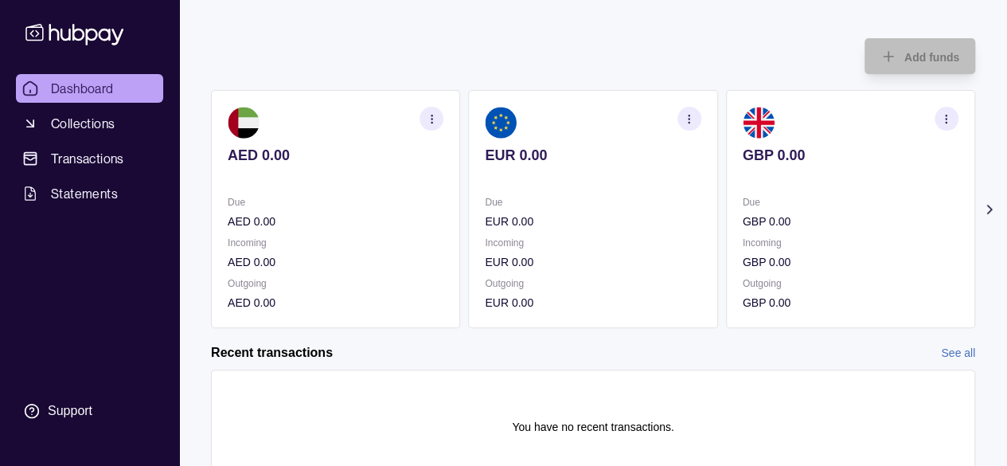
scroll to position [132, 0]
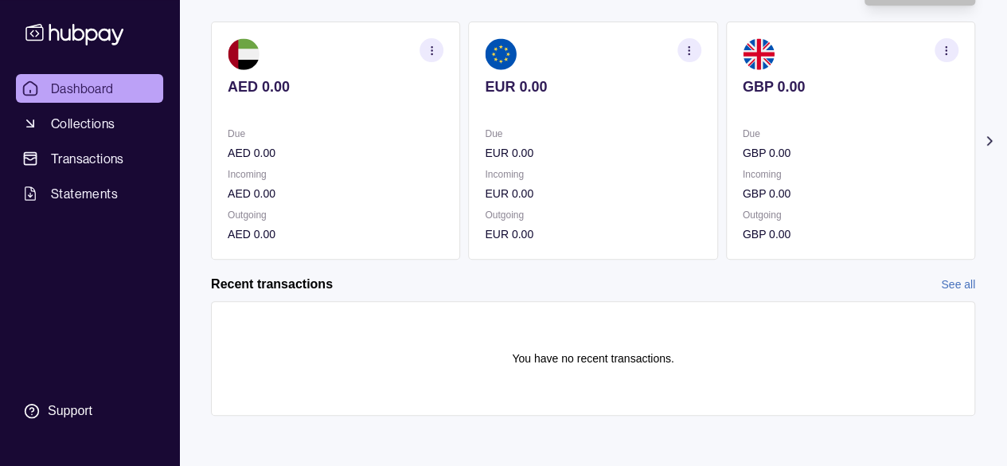
click at [425, 55] on section "button" at bounding box center [431, 50] width 24 height 24
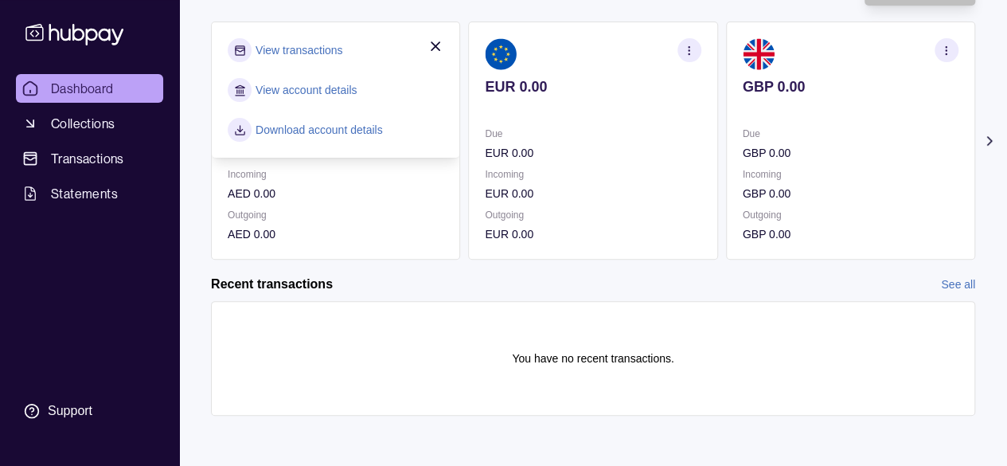
click at [440, 43] on icon "button" at bounding box center [435, 46] width 16 height 16
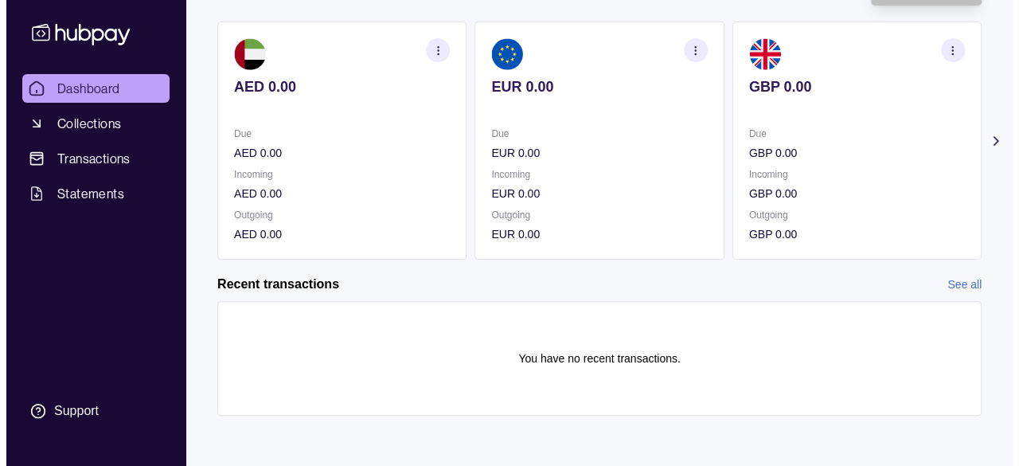
scroll to position [0, 0]
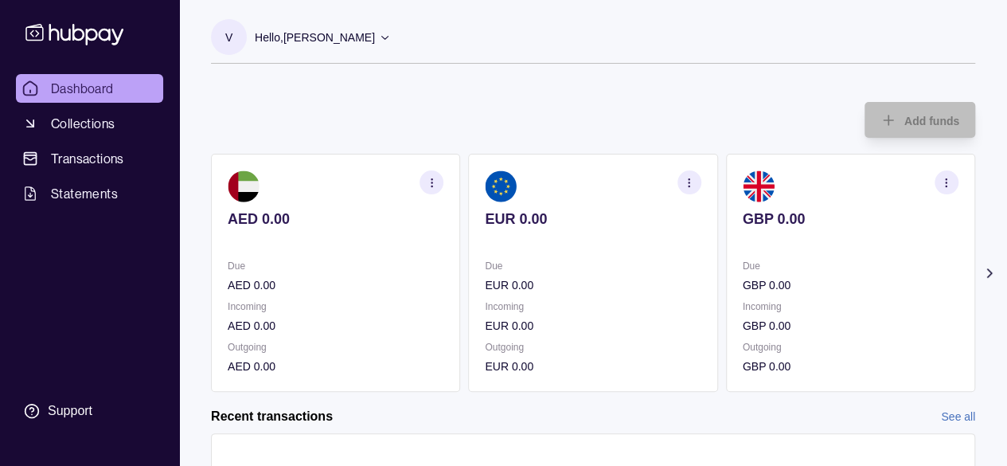
click at [425, 181] on section "button" at bounding box center [431, 182] width 24 height 24
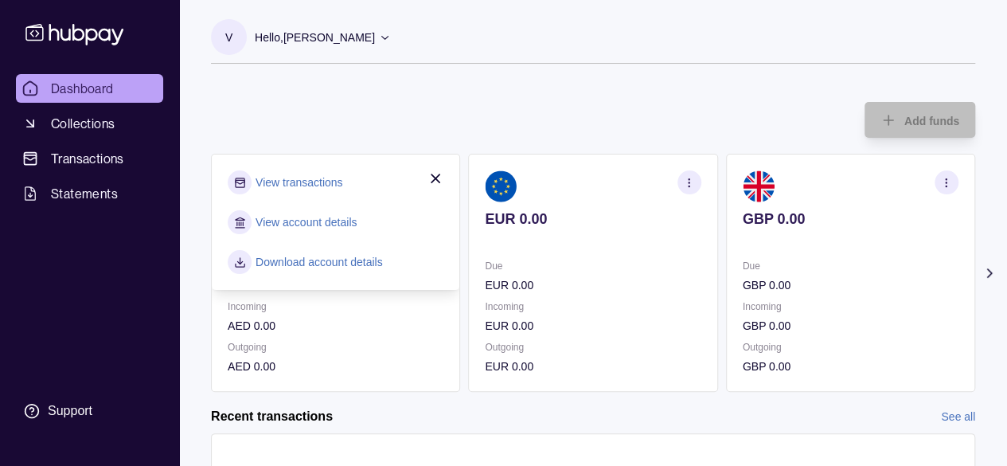
click at [501, 82] on div "V Hello, Vikas Pandey SHIPFINEX FZCO Account Terms and conditions Privacy polic…" at bounding box center [593, 289] width 828 height 579
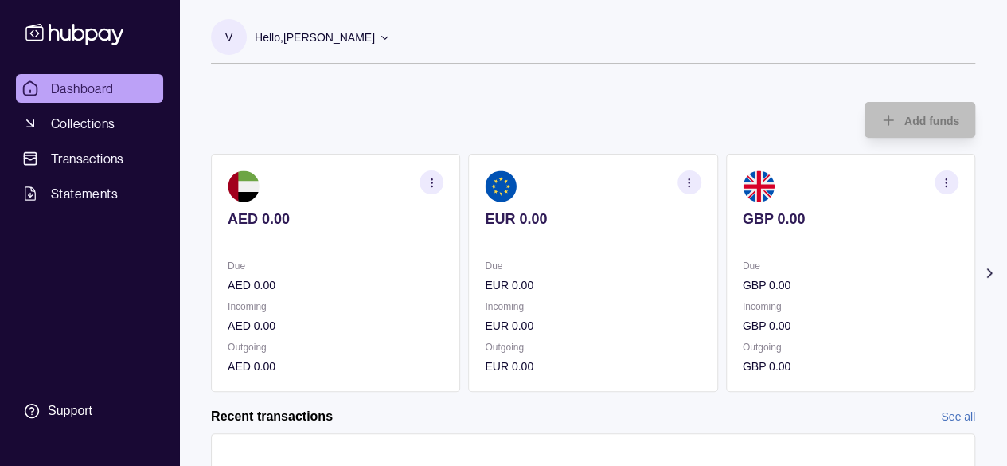
click at [436, 185] on icon "button" at bounding box center [432, 183] width 12 height 12
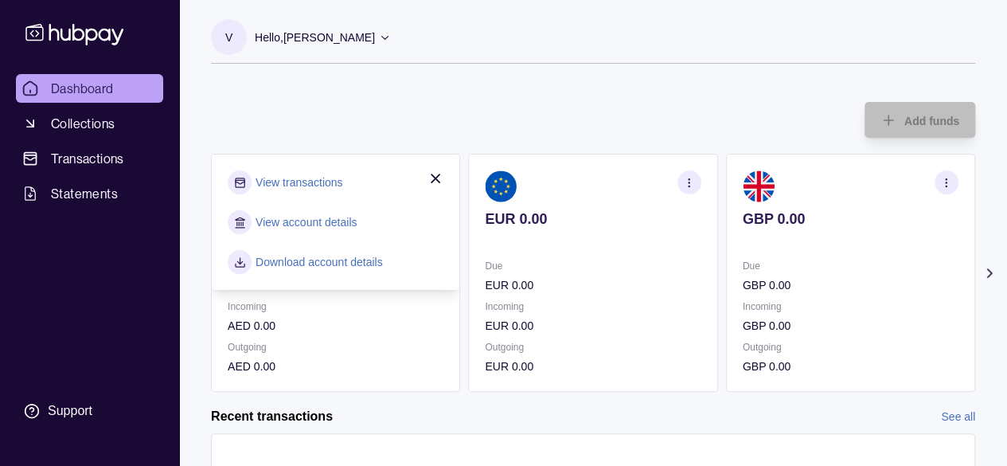
click at [365, 222] on section "View account details" at bounding box center [336, 222] width 216 height 24
click at [291, 219] on link "View account details" at bounding box center [306, 222] width 101 height 18
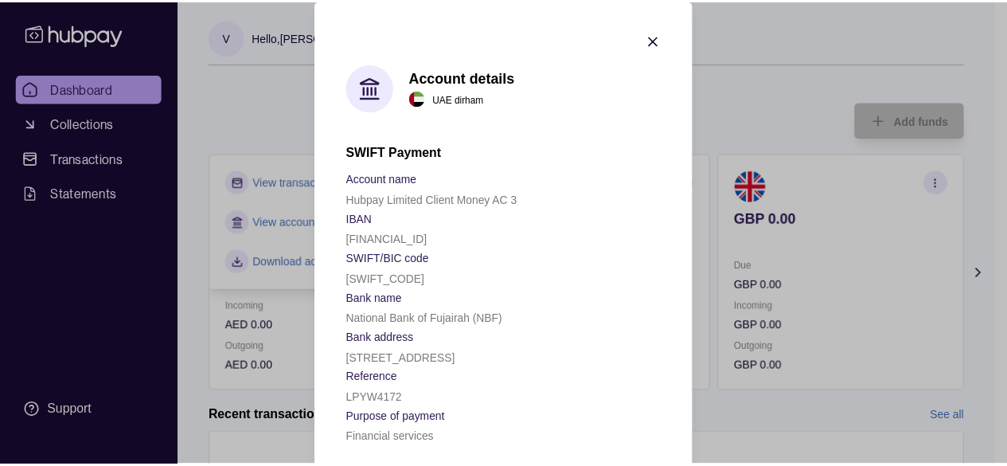
scroll to position [13, 0]
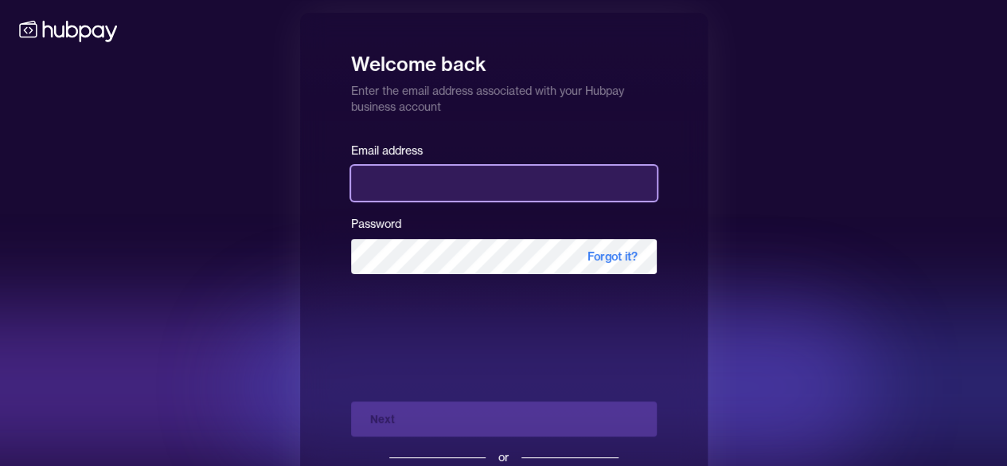
click at [458, 184] on input "email" at bounding box center [504, 183] width 306 height 35
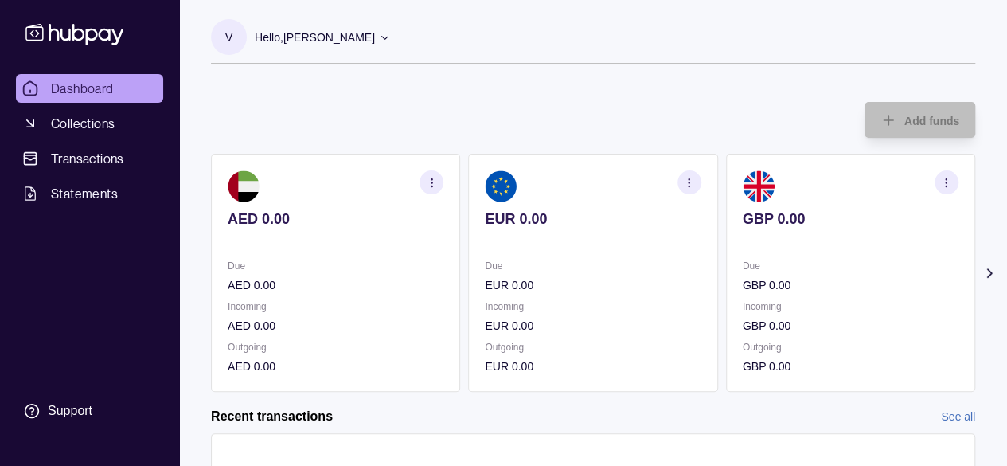
click at [49, 82] on link "Dashboard" at bounding box center [89, 88] width 147 height 29
click at [366, 44] on div "Hello, [PERSON_NAME]" at bounding box center [323, 37] width 136 height 33
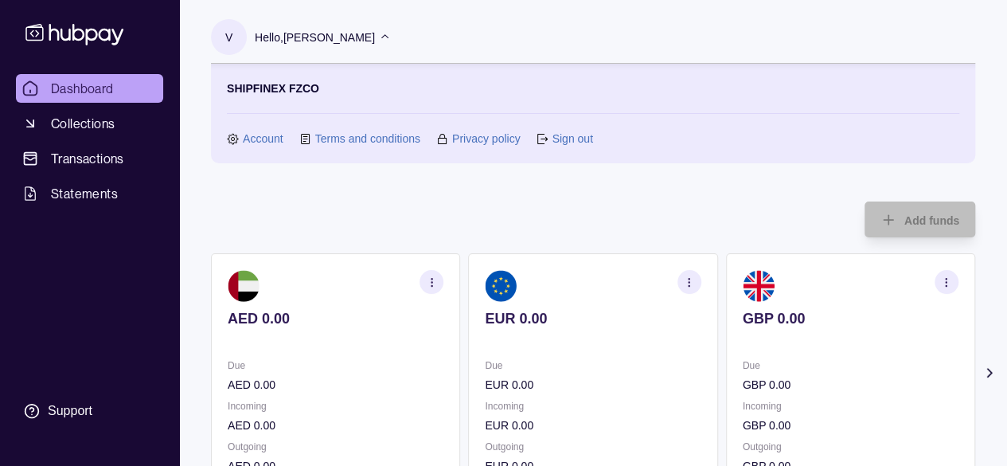
click at [263, 138] on link "Account" at bounding box center [263, 139] width 41 height 18
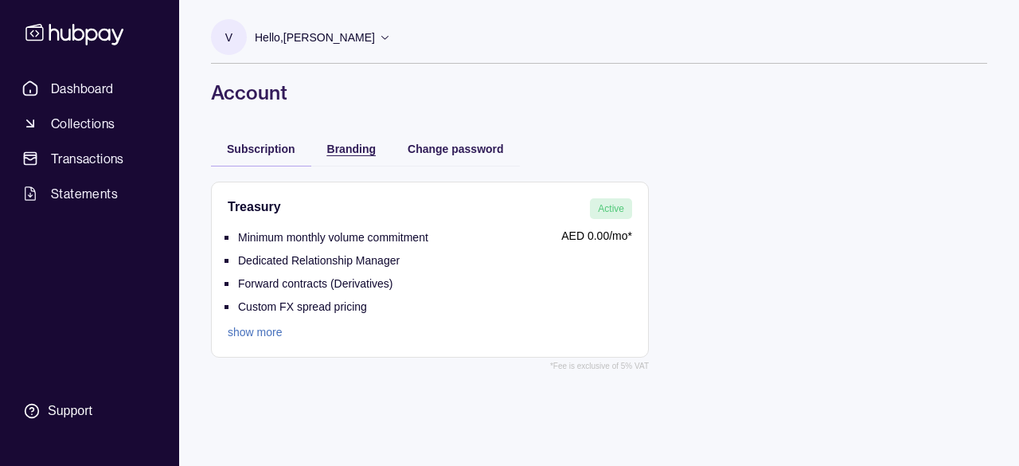
click at [345, 146] on span "Branding" at bounding box center [351, 148] width 49 height 13
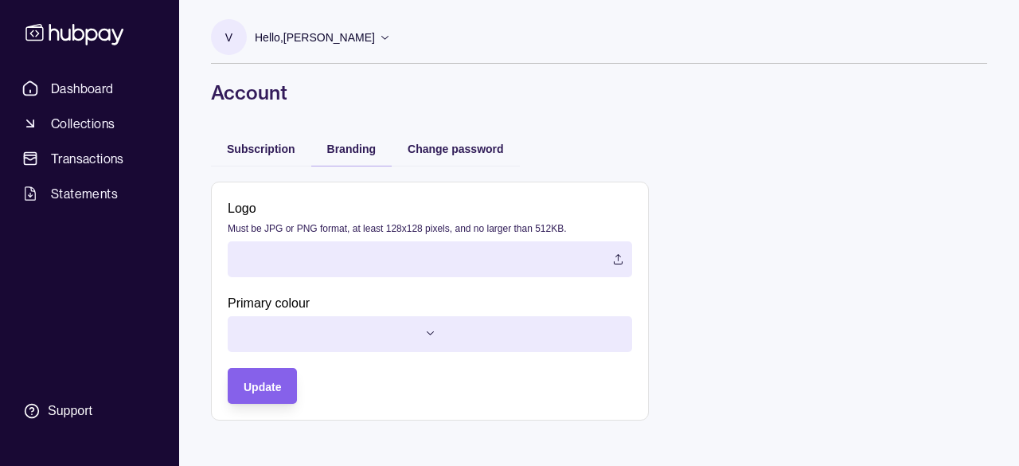
click at [418, 334] on html "Dashboard Collections Transactions Statements Support V Hello, [PERSON_NAME] SH…" at bounding box center [509, 233] width 1019 height 466
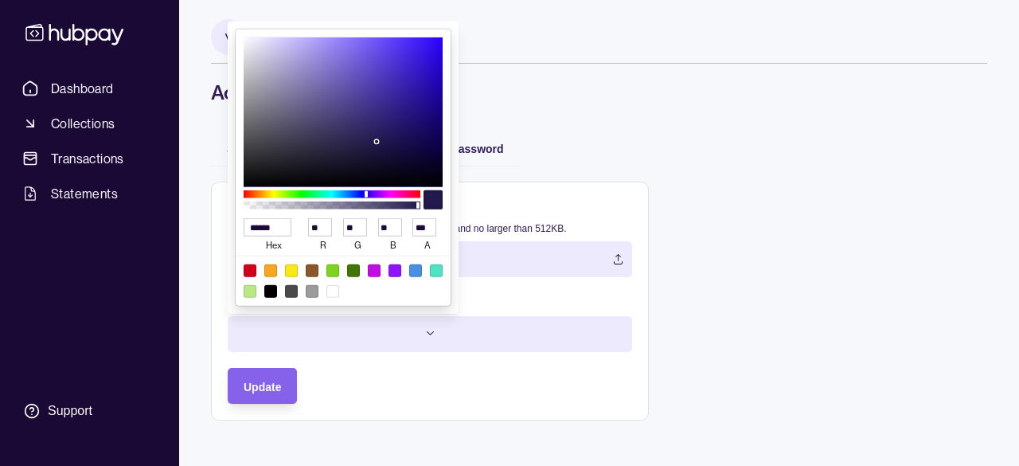
click at [851, 136] on html "Dashboard Collections Transactions Statements Support V Hello, [PERSON_NAME] SH…" at bounding box center [509, 233] width 1019 height 466
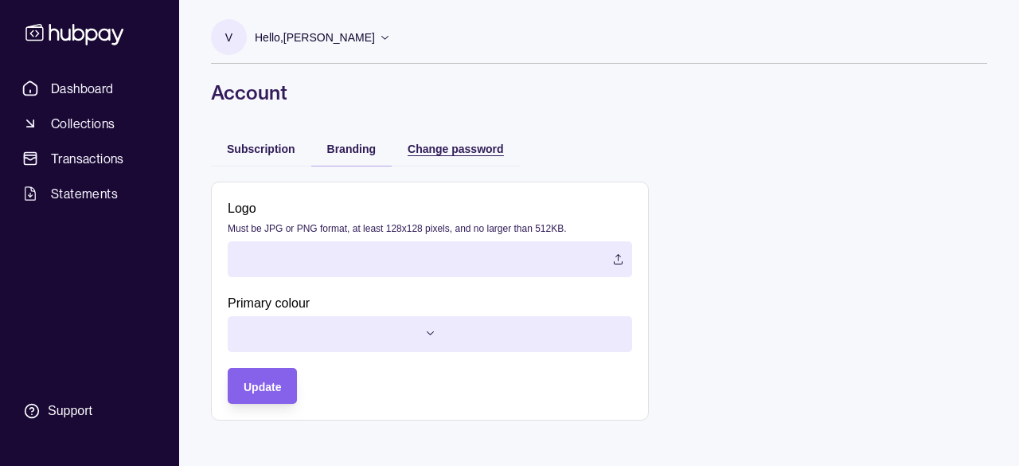
click at [452, 152] on span "Change password" at bounding box center [456, 148] width 96 height 13
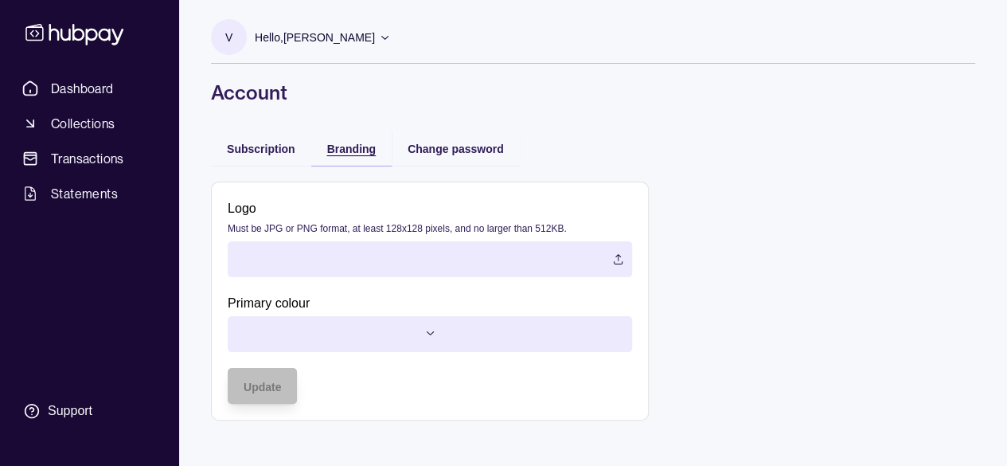
click at [354, 151] on span "Branding" at bounding box center [351, 148] width 49 height 13
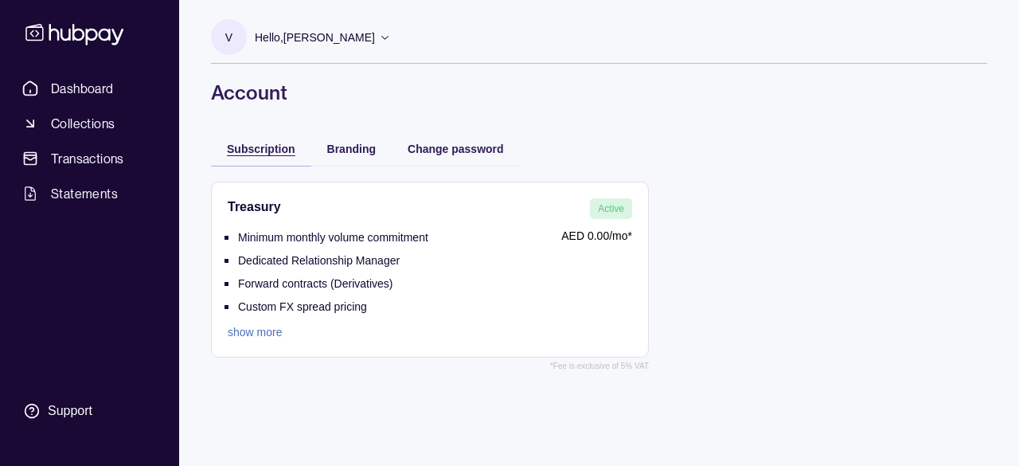
click at [247, 152] on span "Subscription" at bounding box center [261, 148] width 68 height 13
click at [339, 153] on span "Branding" at bounding box center [351, 148] width 49 height 13
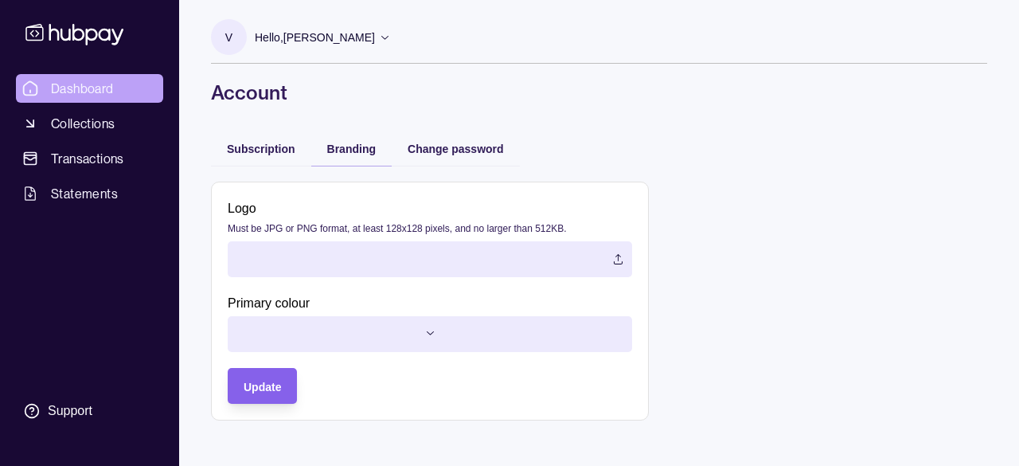
click at [91, 92] on span "Dashboard" at bounding box center [82, 88] width 63 height 19
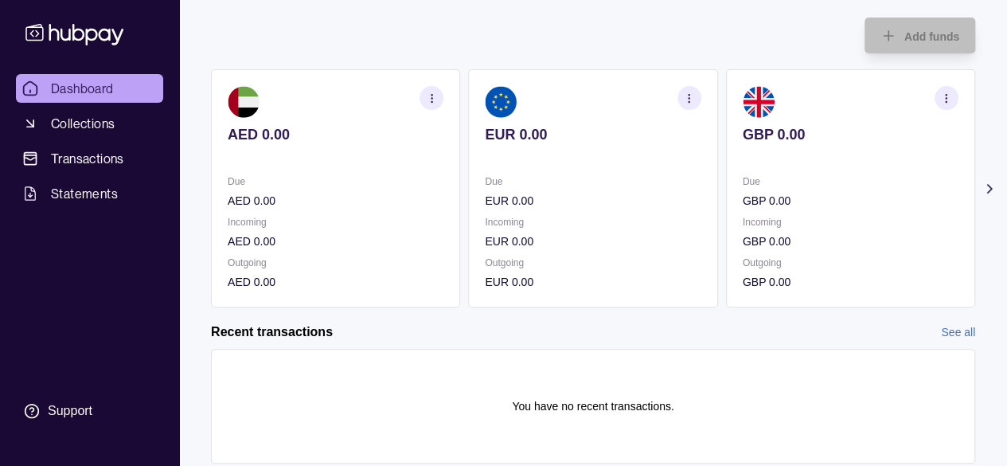
scroll to position [132, 0]
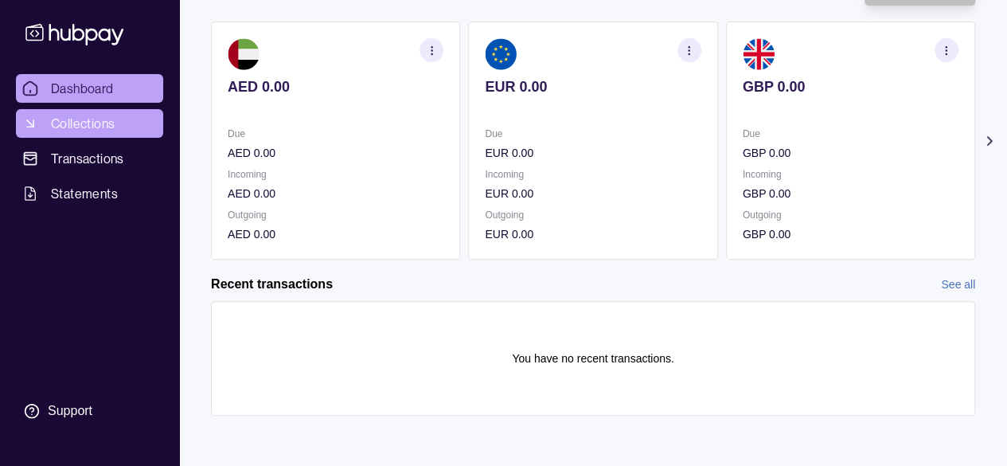
drag, startPoint x: 100, startPoint y: 125, endPoint x: 109, endPoint y: 126, distance: 8.8
click at [100, 125] on span "Collections" at bounding box center [83, 123] width 64 height 19
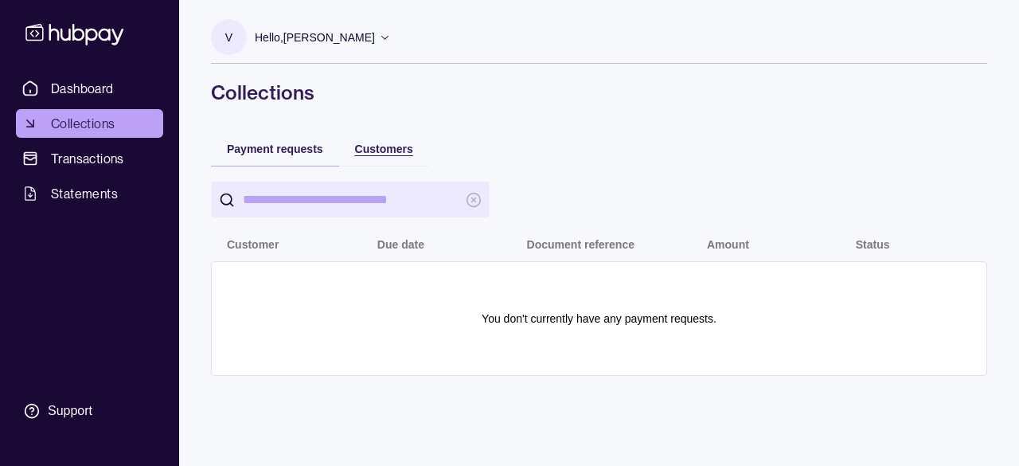
click at [377, 150] on span "Customers" at bounding box center [384, 148] width 58 height 13
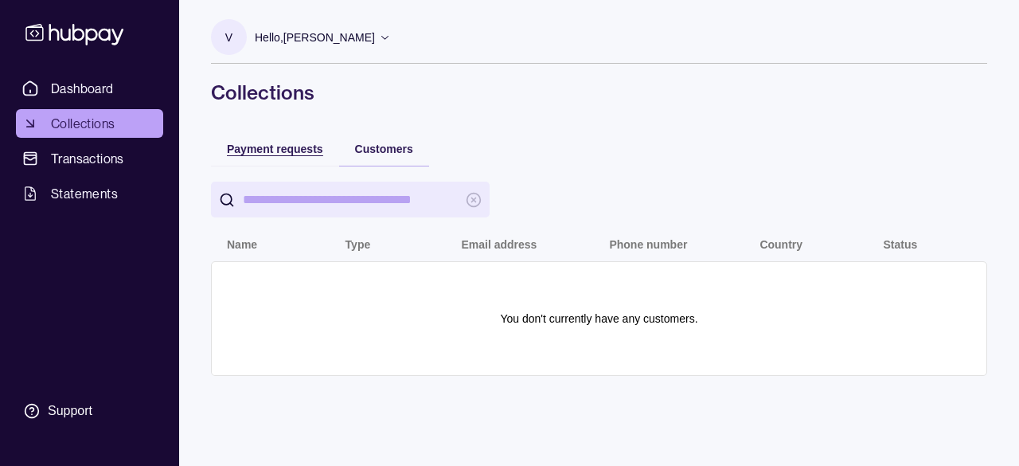
click at [295, 144] on span "Payment requests" at bounding box center [275, 148] width 96 height 13
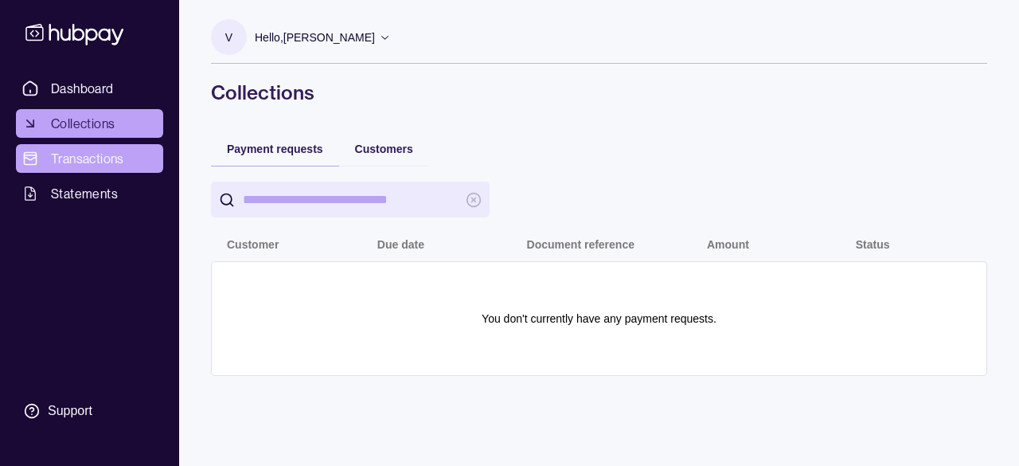
click at [96, 163] on span "Transactions" at bounding box center [87, 158] width 73 height 19
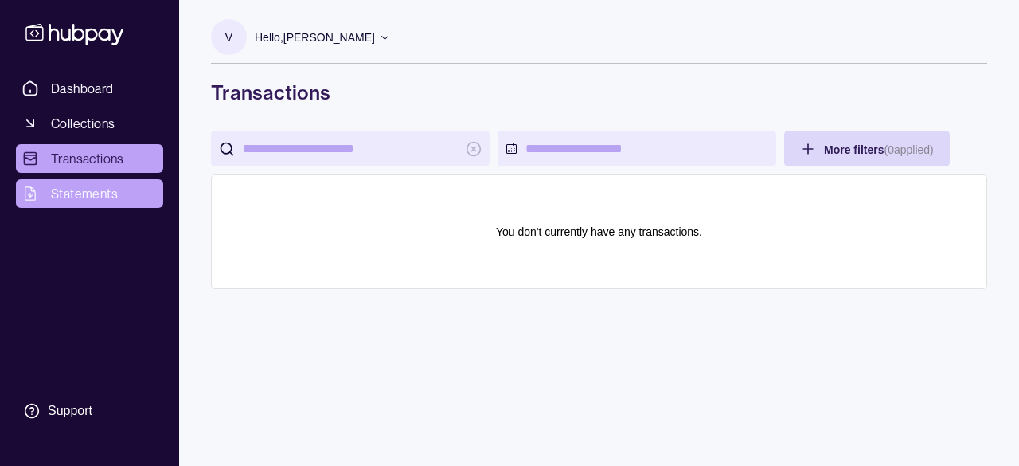
click at [116, 196] on link "Statements" at bounding box center [89, 193] width 147 height 29
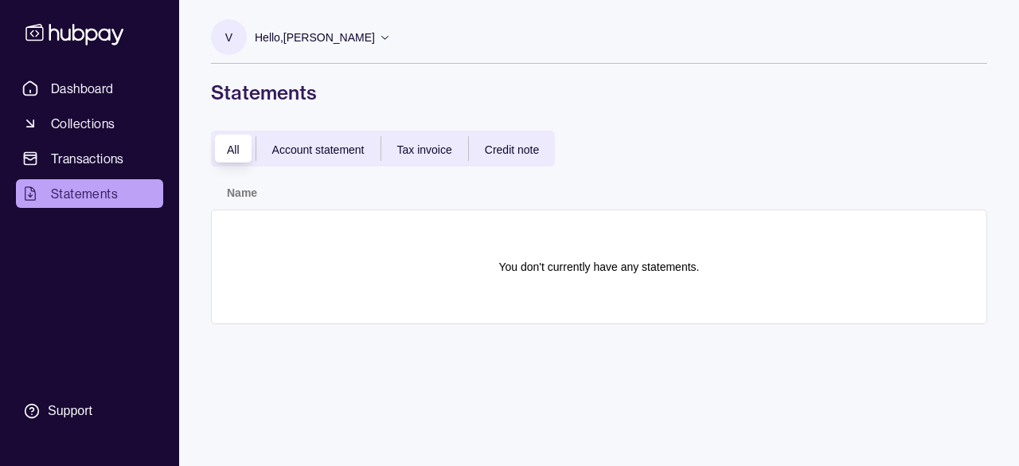
click at [299, 145] on span "Account statement" at bounding box center [318, 149] width 92 height 13
click at [409, 146] on span "Tax invoice" at bounding box center [424, 149] width 55 height 13
click at [529, 154] on span "Credit note" at bounding box center [512, 149] width 54 height 13
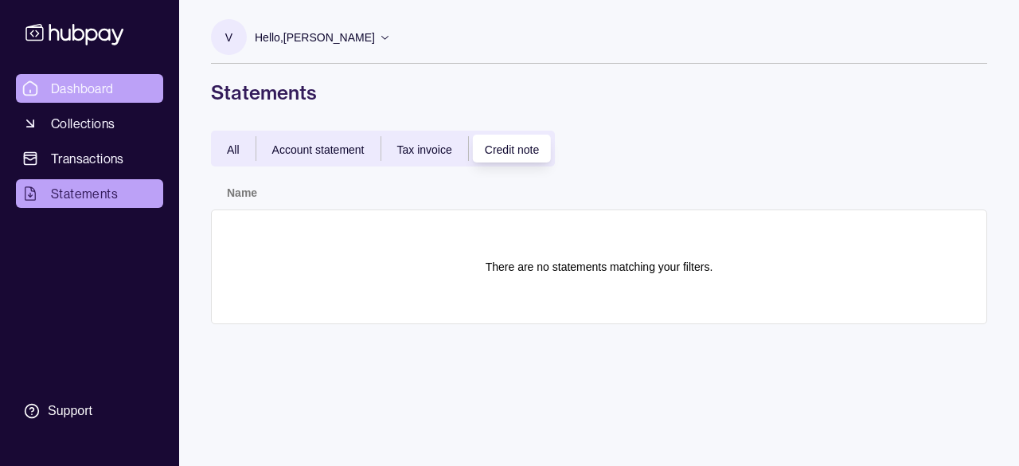
click at [110, 88] on span "Dashboard" at bounding box center [82, 88] width 63 height 19
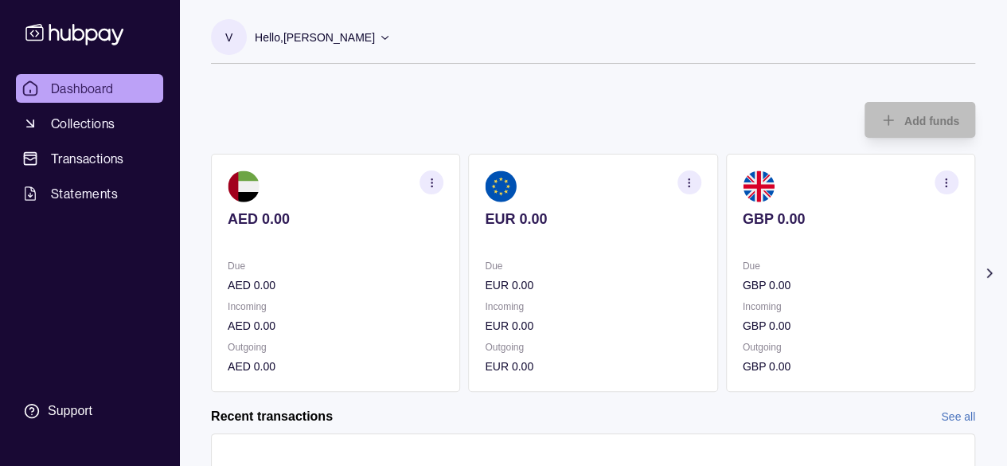
click at [348, 39] on p "Hello, [PERSON_NAME]" at bounding box center [315, 38] width 120 height 18
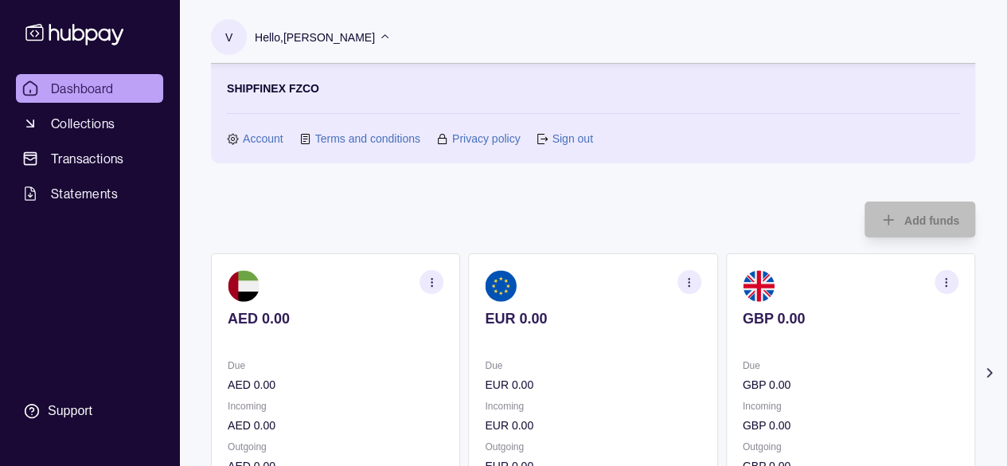
click at [250, 137] on link "Account" at bounding box center [263, 139] width 41 height 18
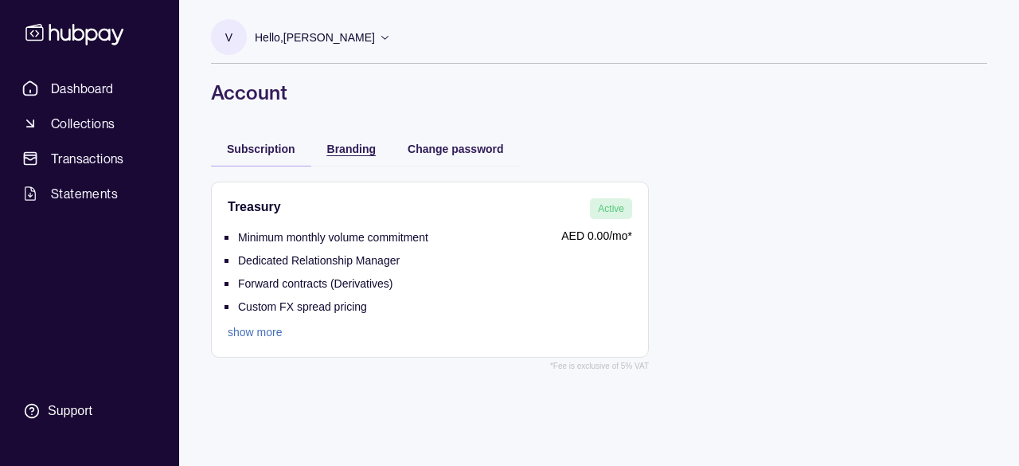
click at [354, 155] on div "Branding" at bounding box center [351, 148] width 49 height 19
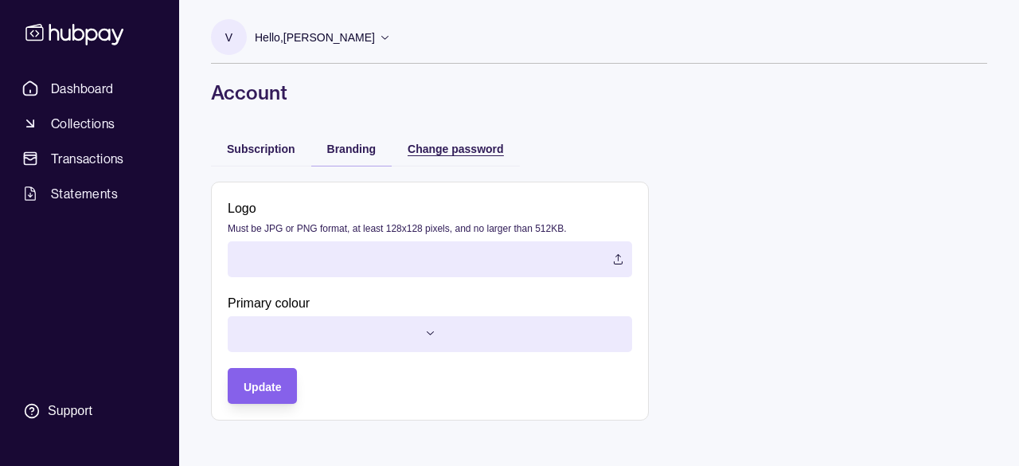
click at [466, 157] on div "Change password" at bounding box center [456, 148] width 96 height 19
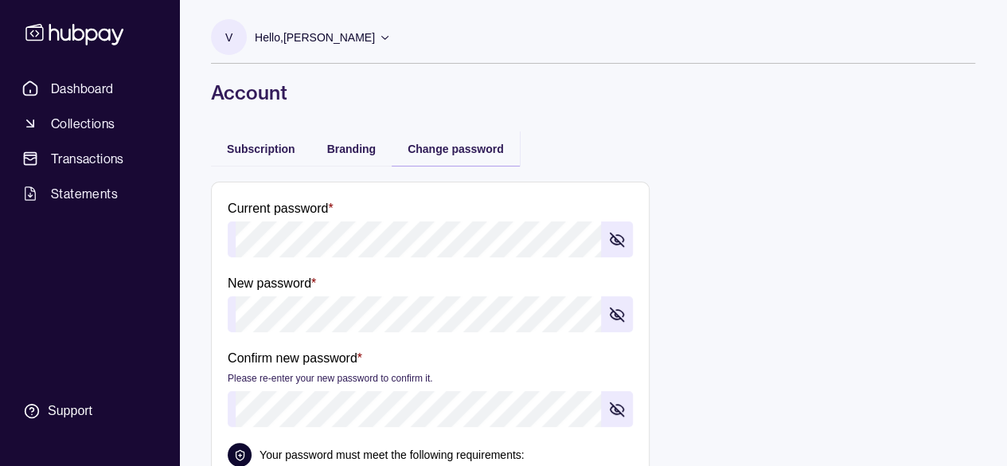
scroll to position [153, 0]
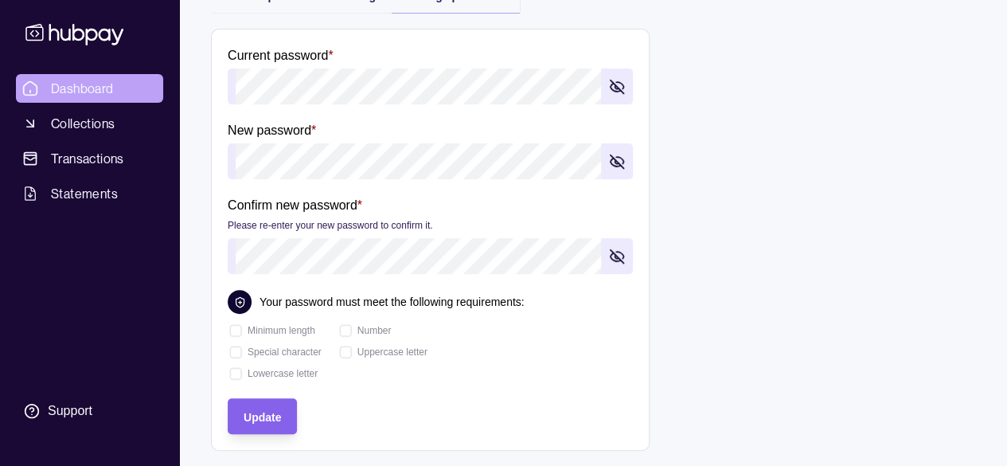
drag, startPoint x: 110, startPoint y: 92, endPoint x: 139, endPoint y: 94, distance: 29.5
click at [110, 92] on span "Dashboard" at bounding box center [82, 88] width 63 height 19
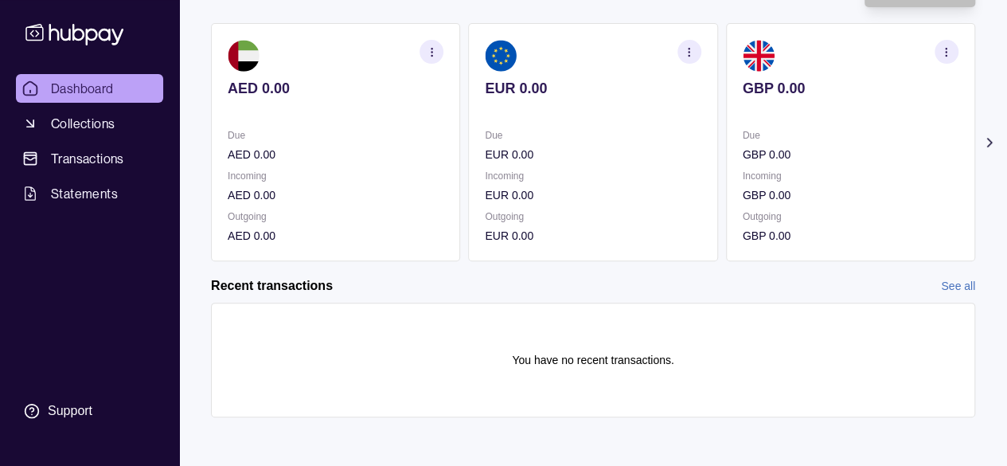
scroll to position [132, 0]
click at [965, 283] on link "See all" at bounding box center [958, 284] width 34 height 18
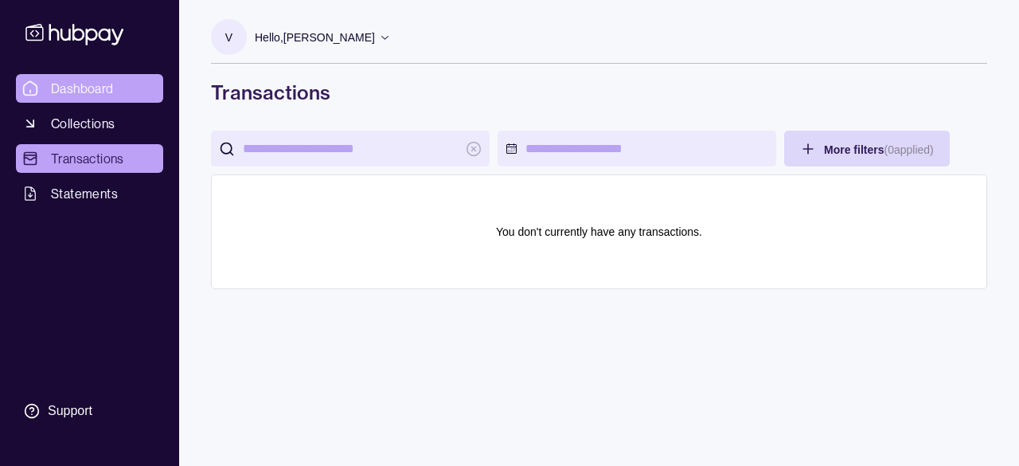
click at [99, 88] on span "Dashboard" at bounding box center [82, 88] width 63 height 19
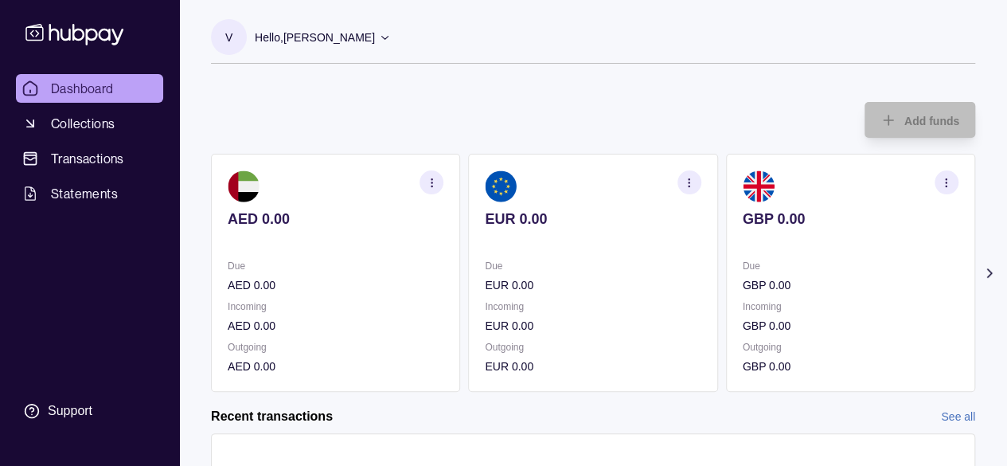
click at [339, 39] on p "Hello, [PERSON_NAME]" at bounding box center [315, 38] width 120 height 18
